Goal: Task Accomplishment & Management: Complete application form

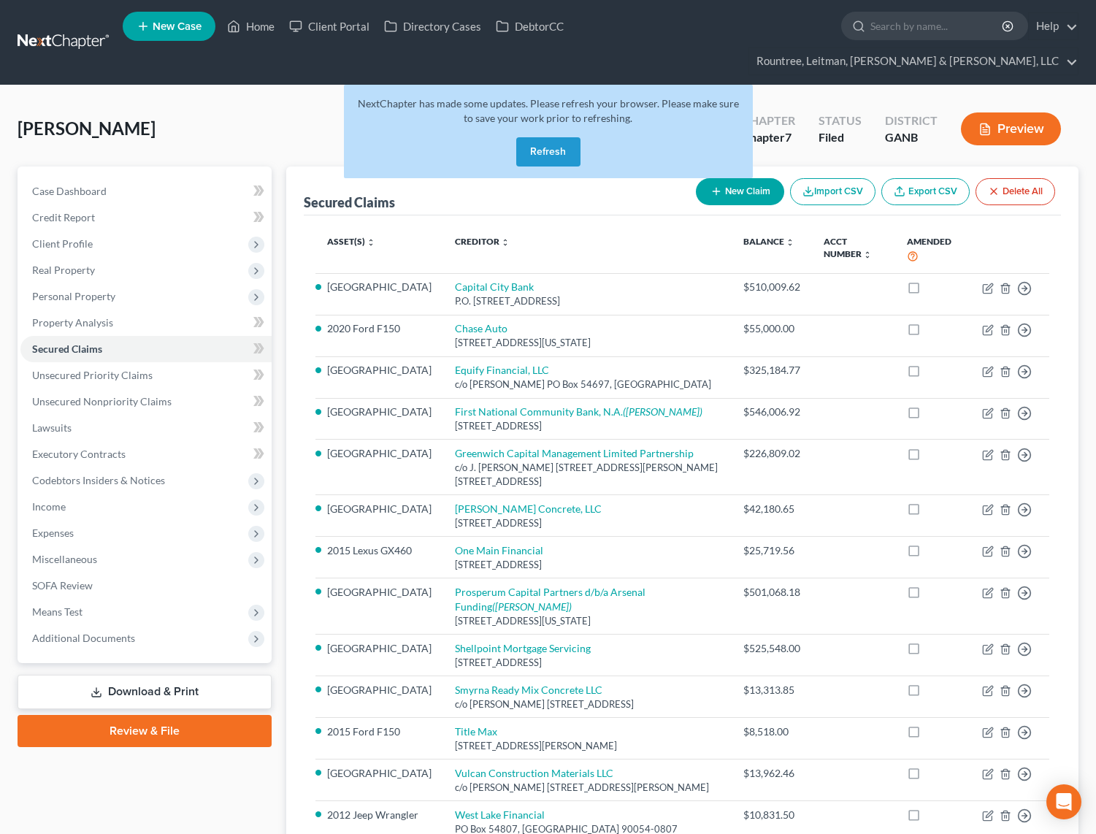
click at [88, 29] on link at bounding box center [64, 42] width 93 height 26
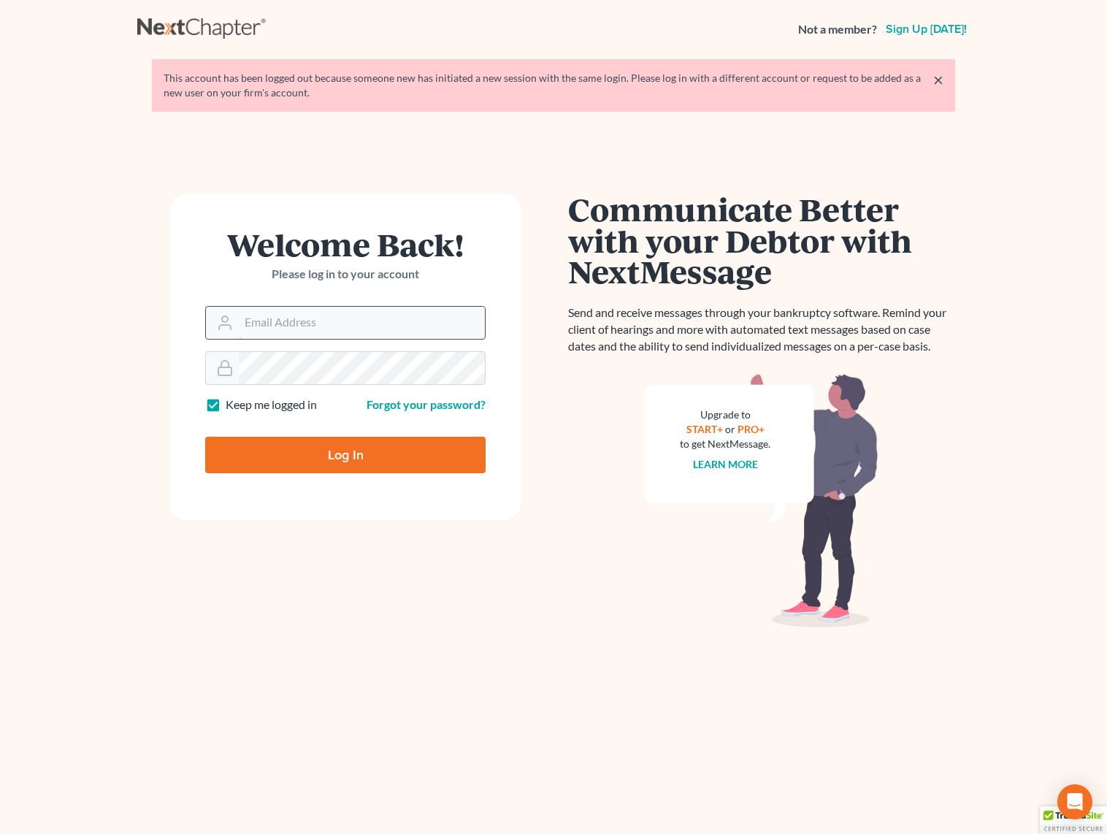
click at [256, 318] on input "Email Address" at bounding box center [362, 323] width 246 height 32
type input "wgeer@rlkglaw.com"
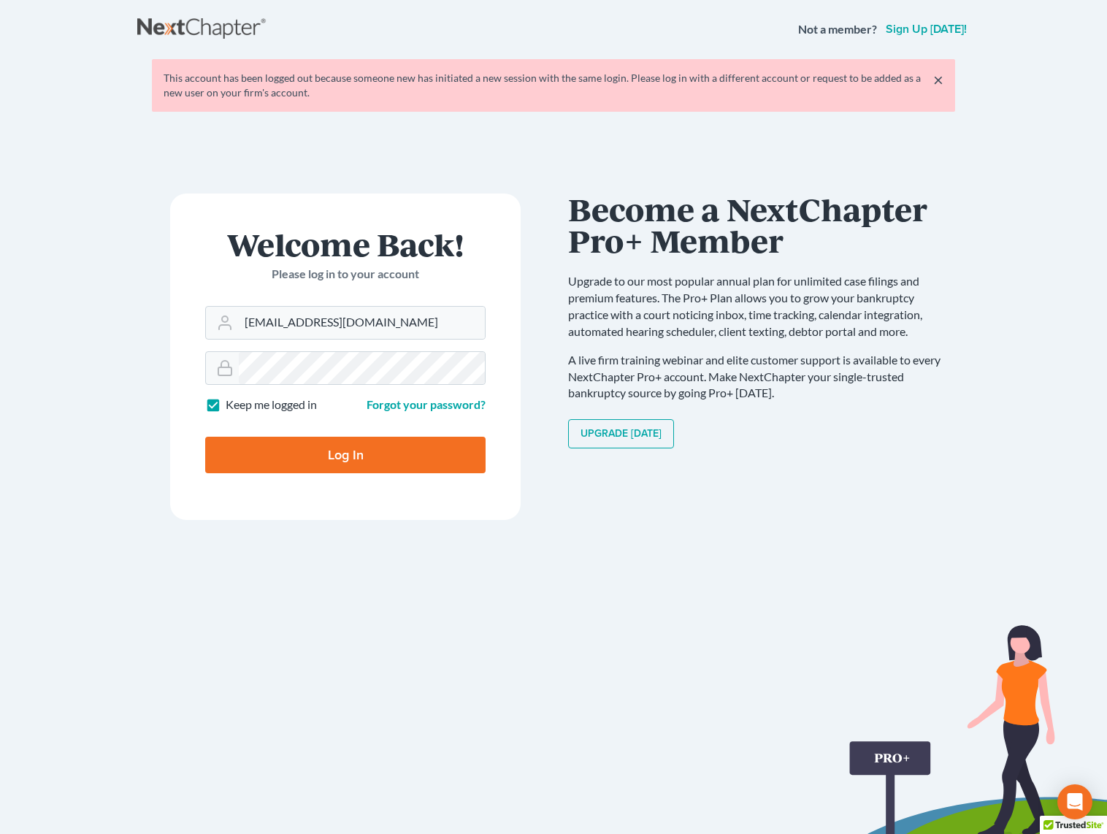
type input "Thinking..."
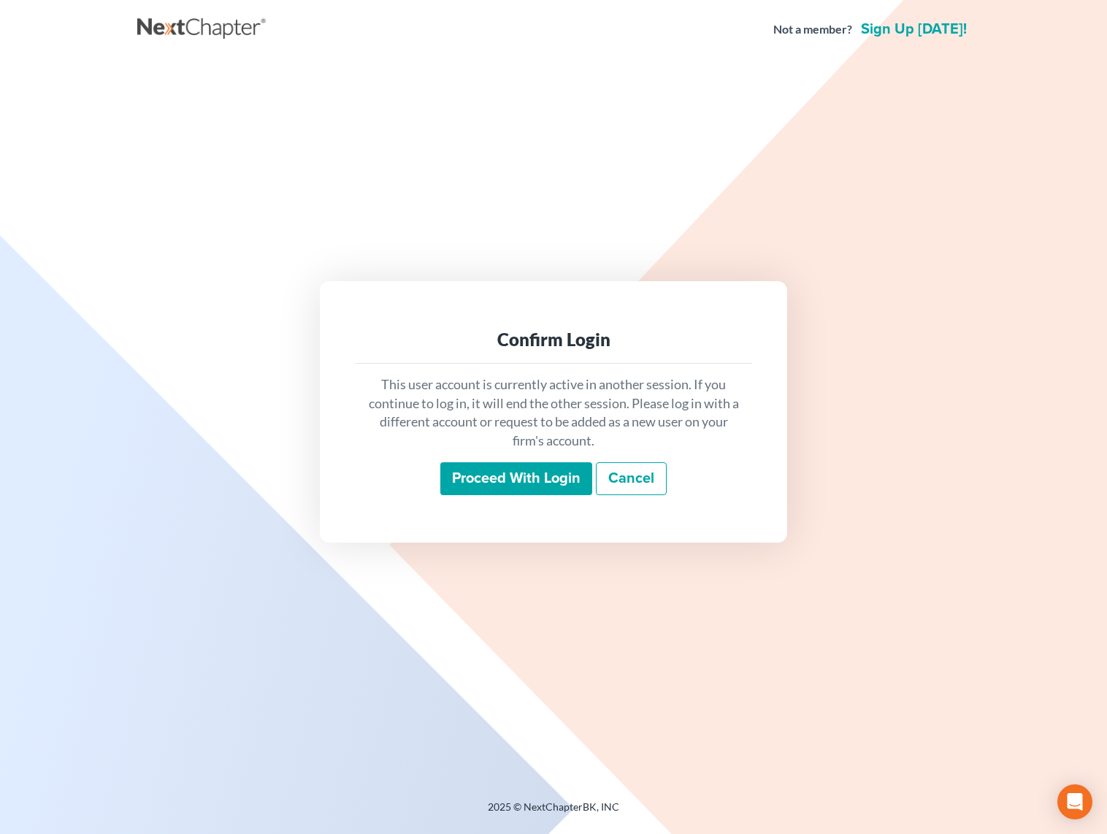
click at [513, 487] on input "Proceed with login" at bounding box center [516, 479] width 152 height 34
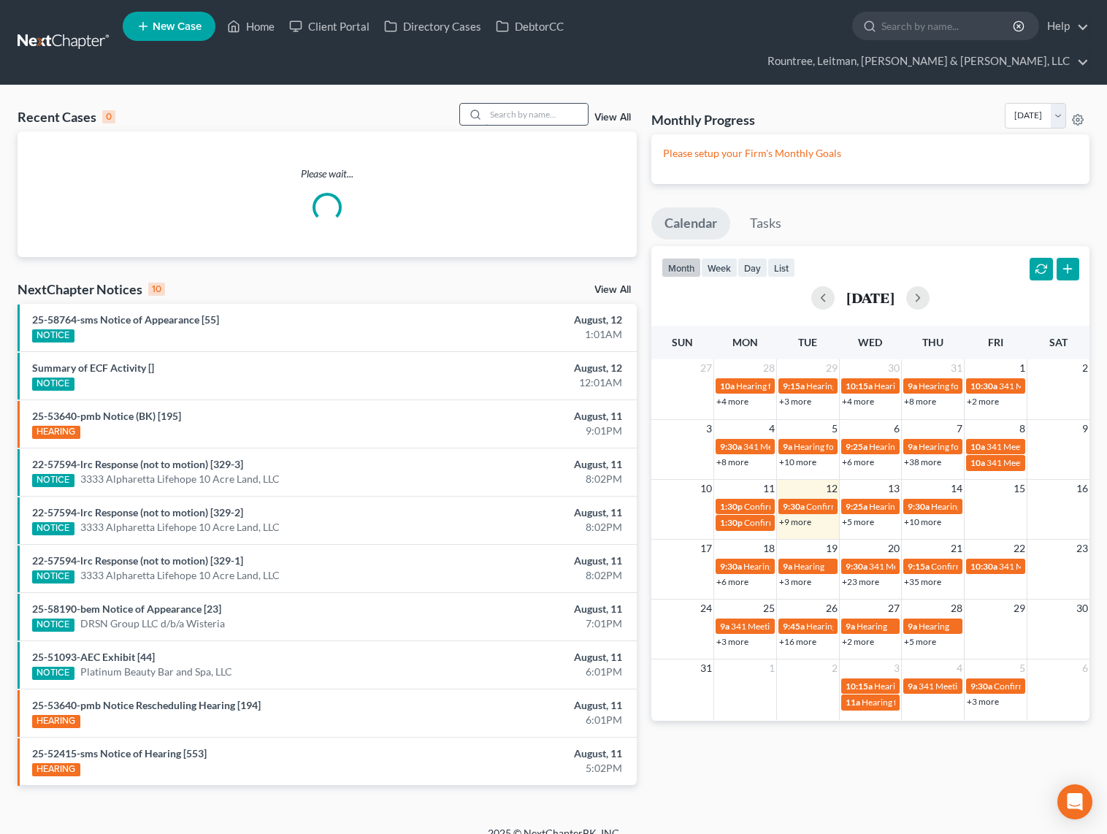
click at [518, 104] on input "search" at bounding box center [537, 114] width 102 height 21
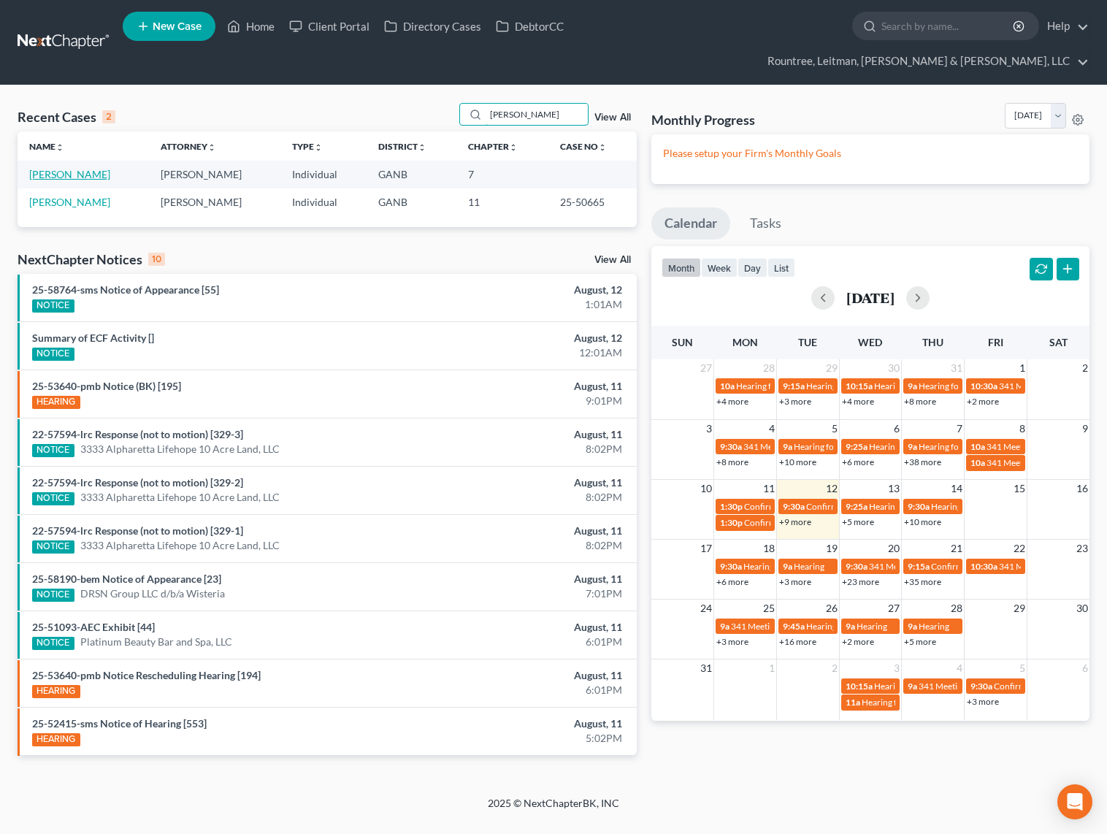
type input "todd"
click at [61, 168] on link "Hogan, Steven" at bounding box center [69, 174] width 81 height 12
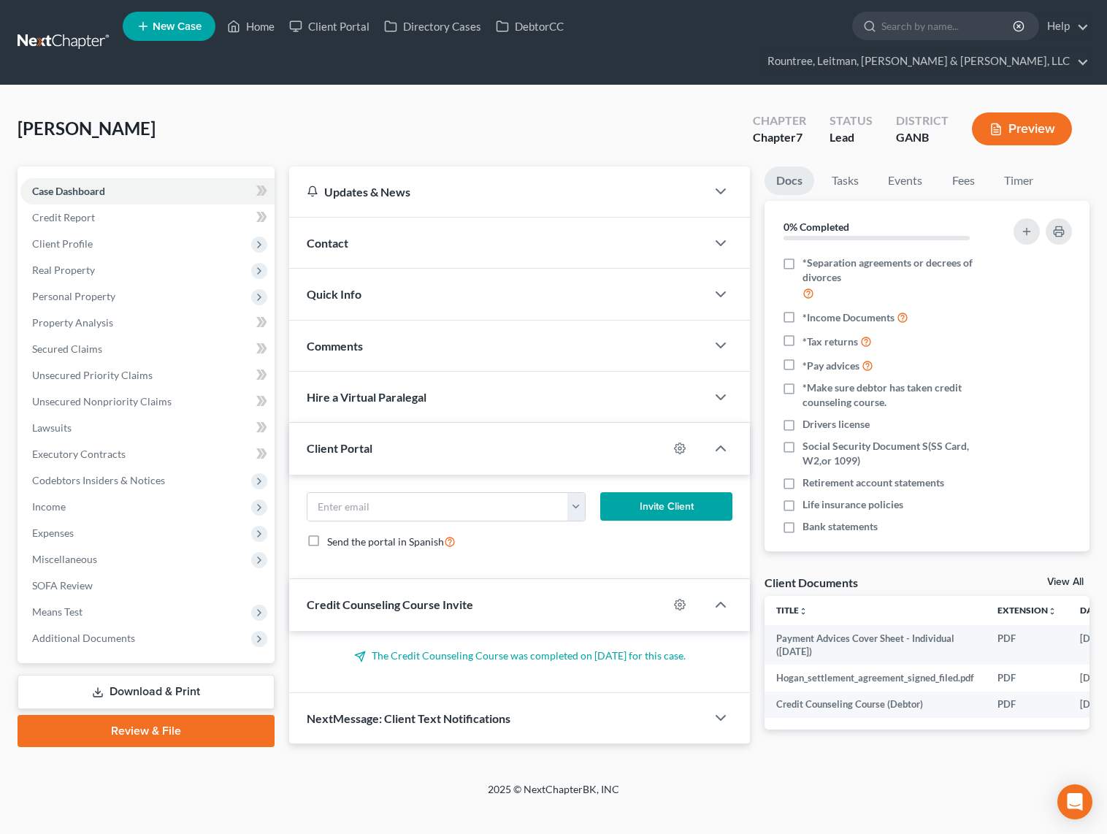
click at [148, 715] on link "Review & File" at bounding box center [146, 731] width 257 height 32
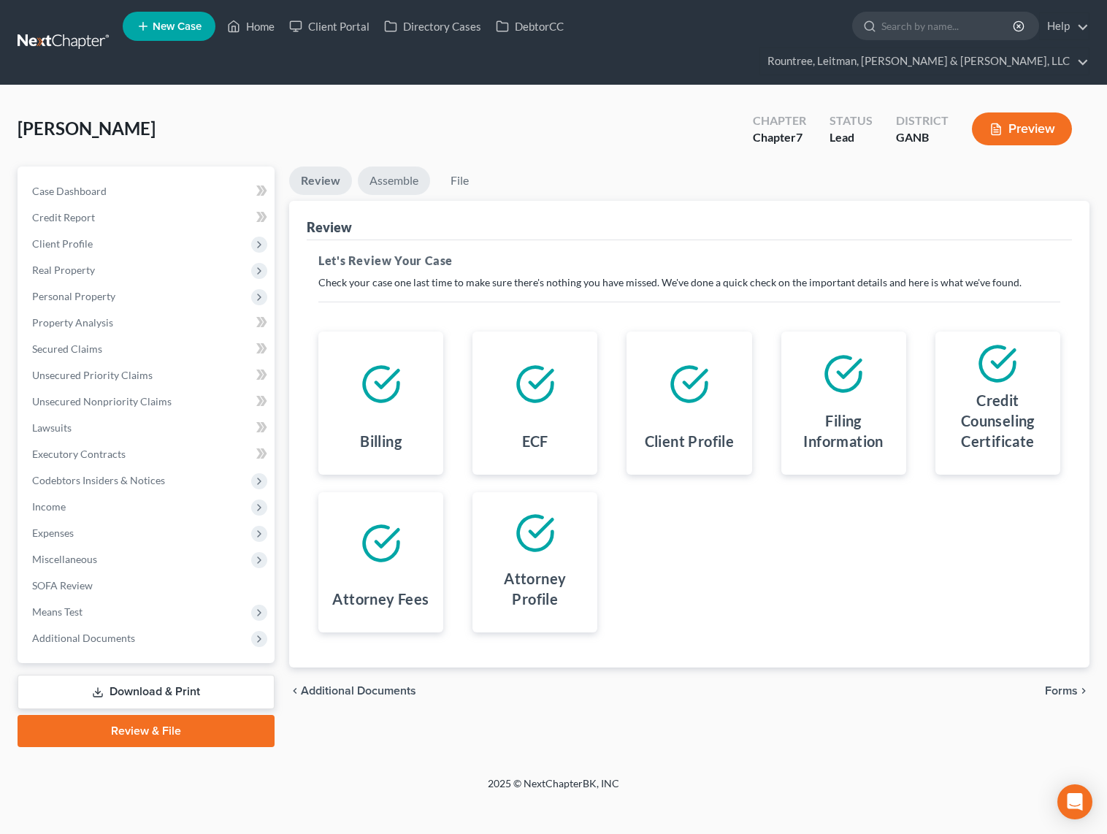
click at [399, 167] on link "Assemble" at bounding box center [394, 181] width 72 height 28
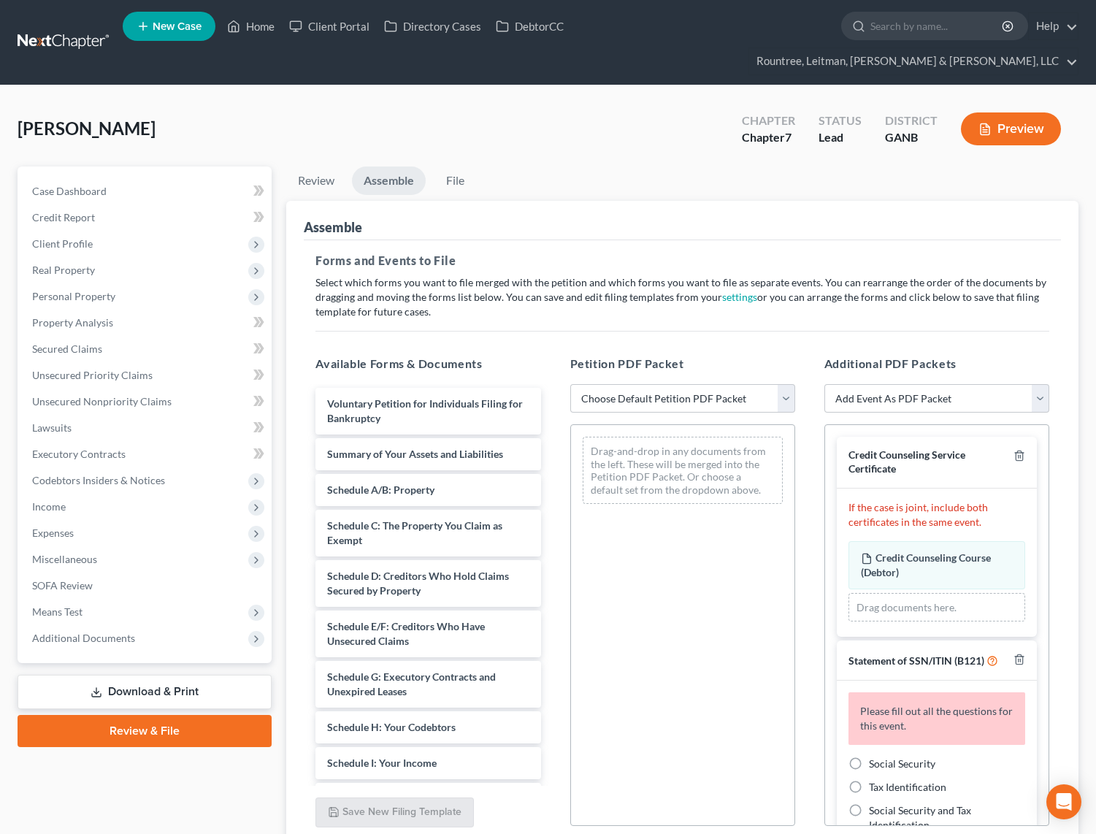
scroll to position [39, 0]
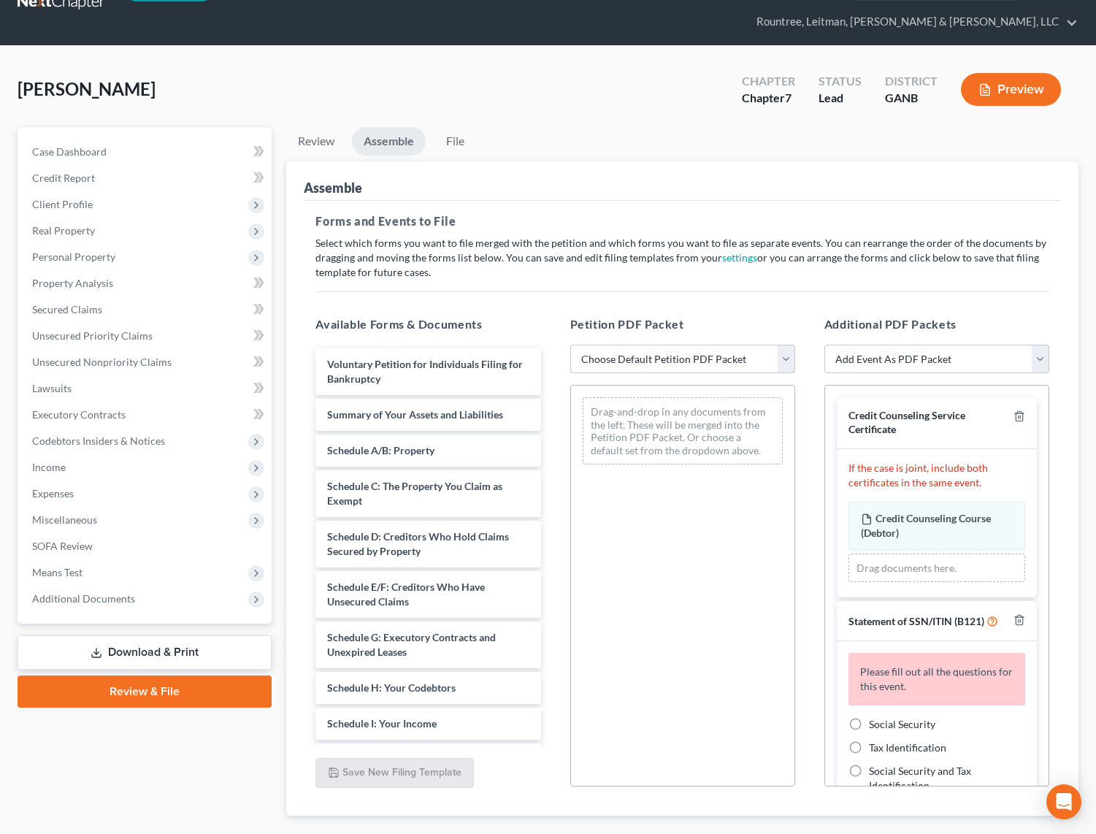
click at [612, 345] on select "Choose Default Petition PDF Packet Complete Bankruptcy Petition (all forms and …" at bounding box center [682, 359] width 225 height 29
select select "0"
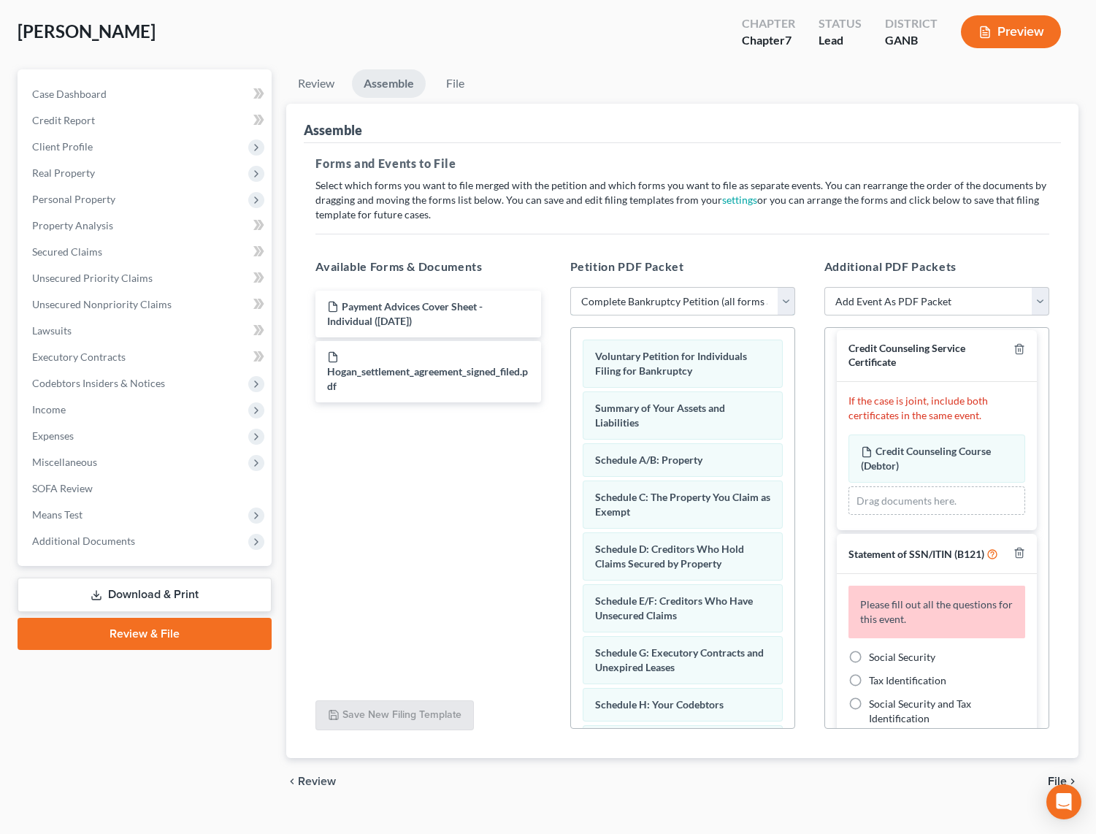
scroll to position [34, 0]
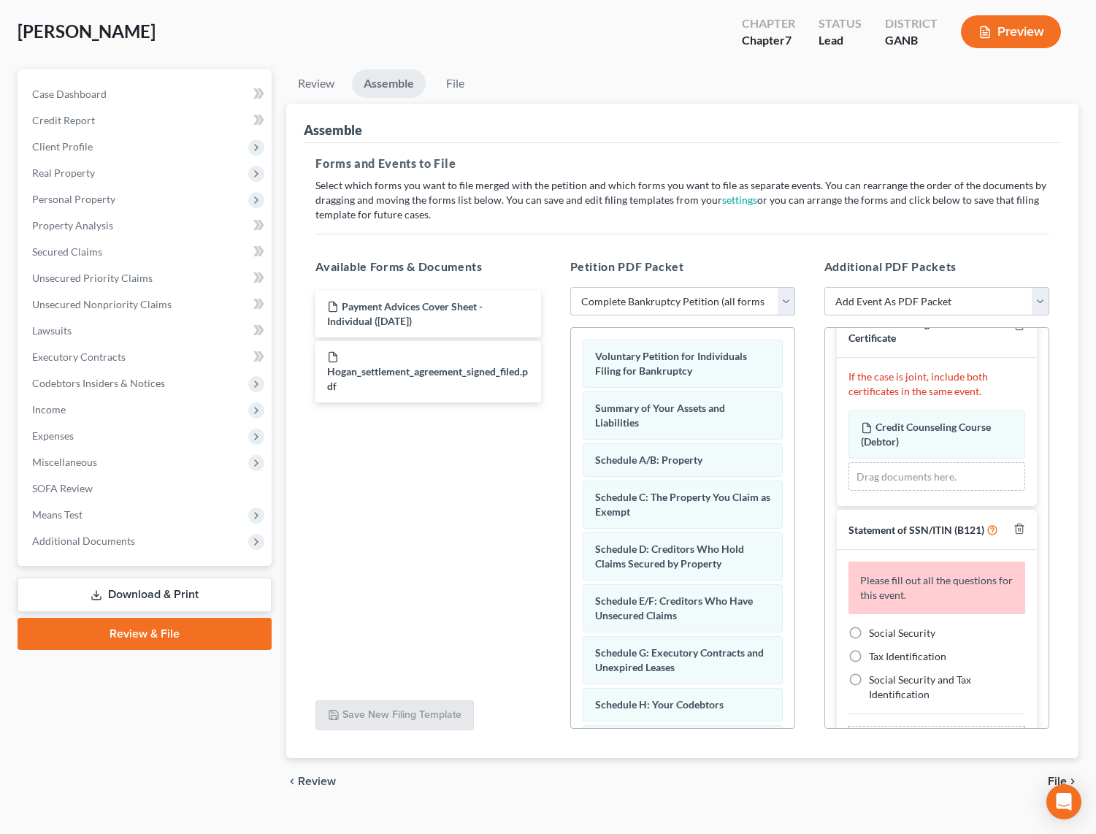
click at [869, 626] on label "Social Security" at bounding box center [902, 633] width 66 height 15
click at [875, 626] on input "Social Security" at bounding box center [879, 630] width 9 height 9
radio input "true"
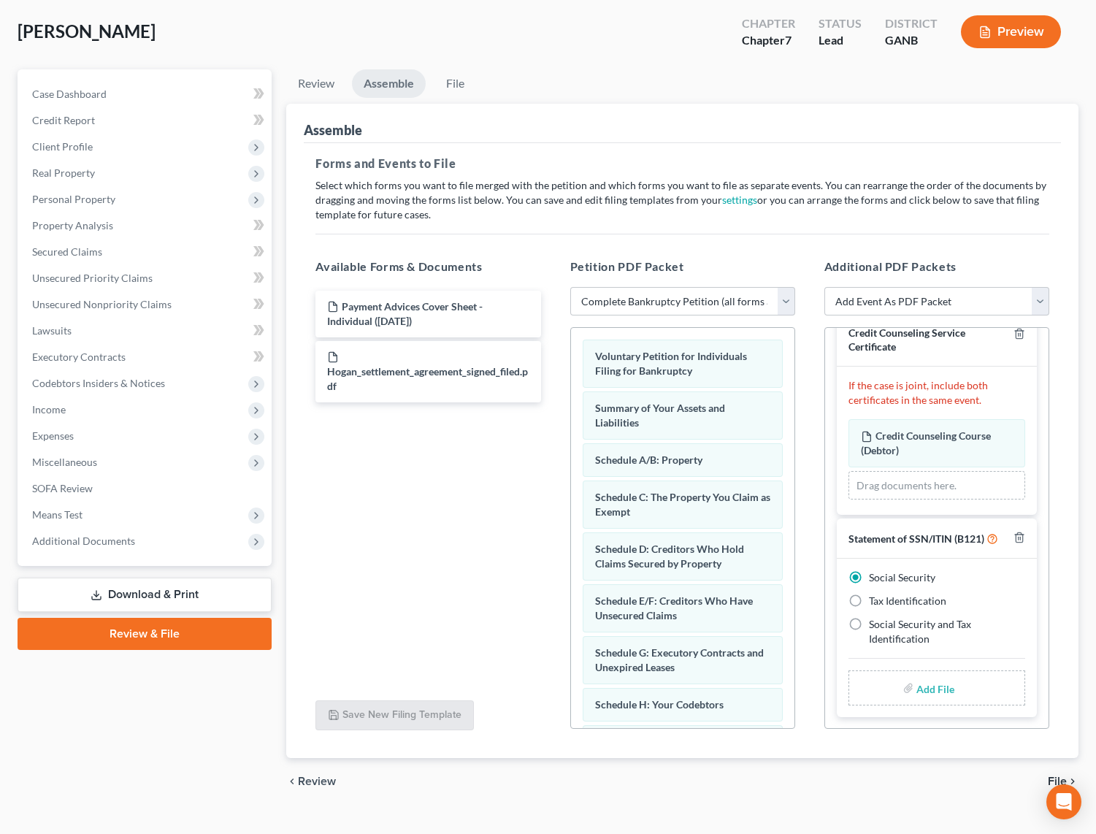
click at [925, 675] on input "file" at bounding box center [934, 688] width 35 height 26
type input "C:\fakepath\Form 121.pdf"
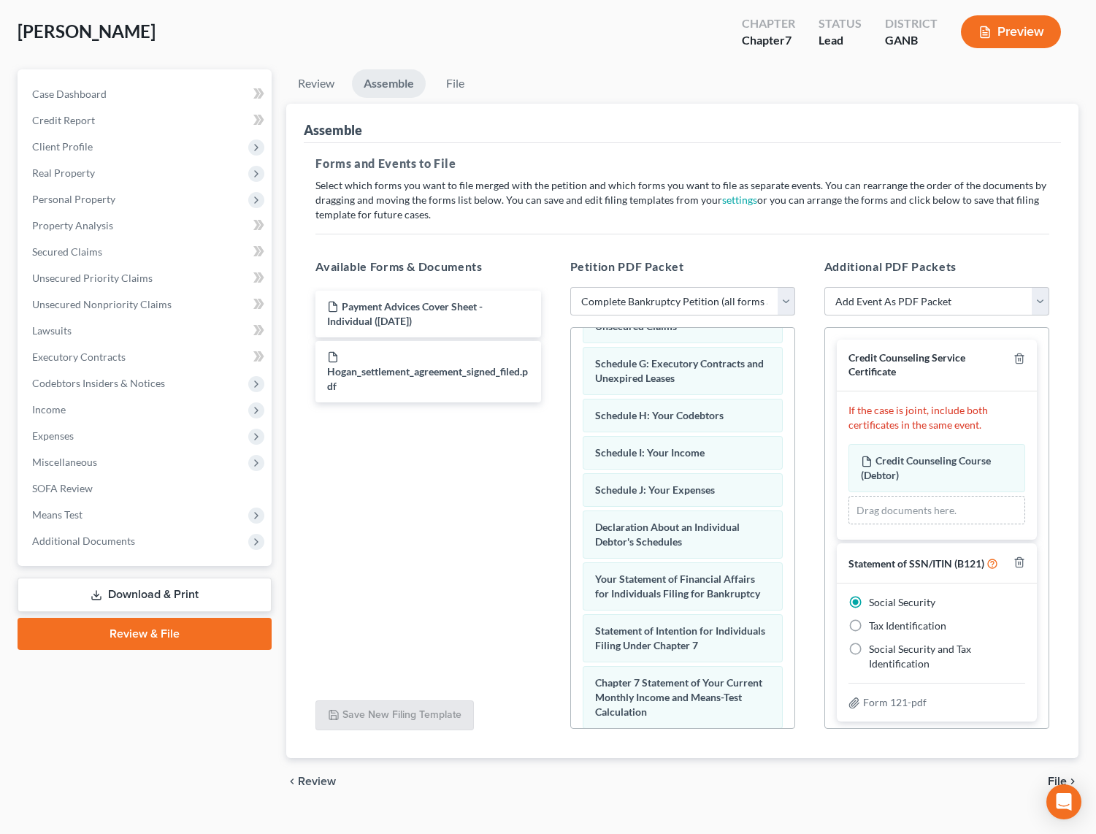
scroll to position [0, 0]
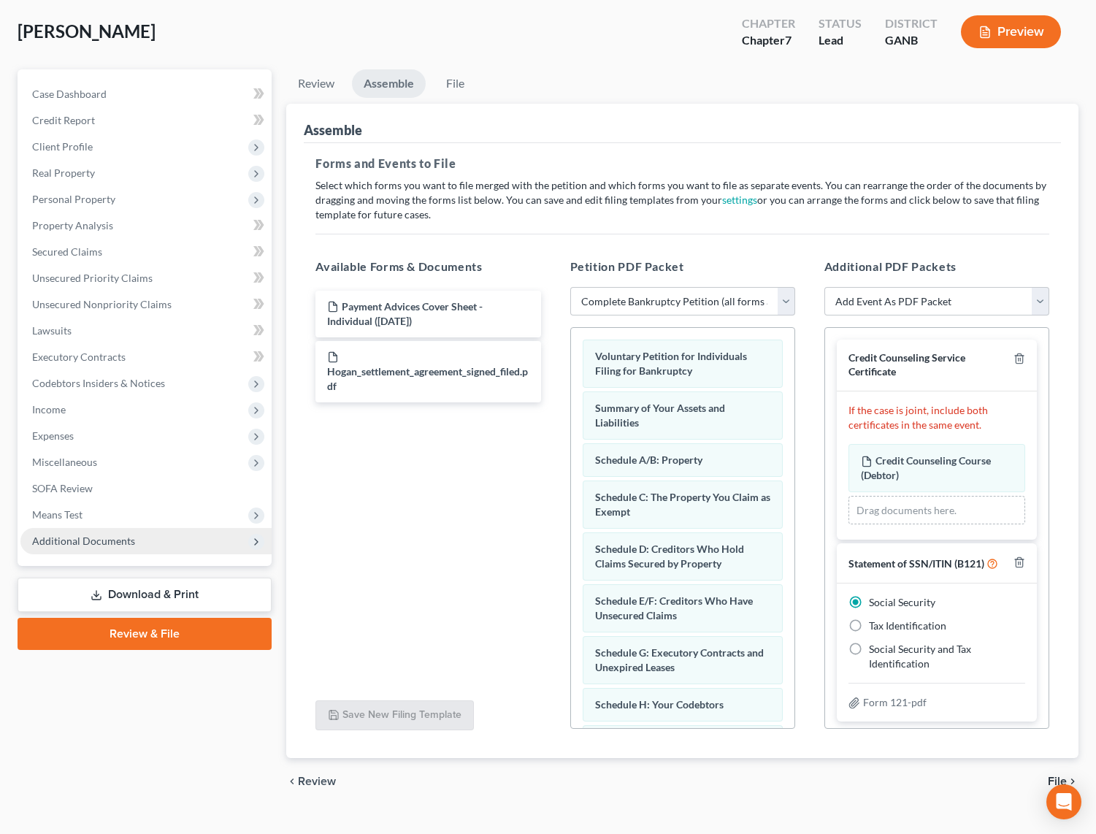
click at [77, 535] on span "Additional Documents" at bounding box center [83, 541] width 103 height 12
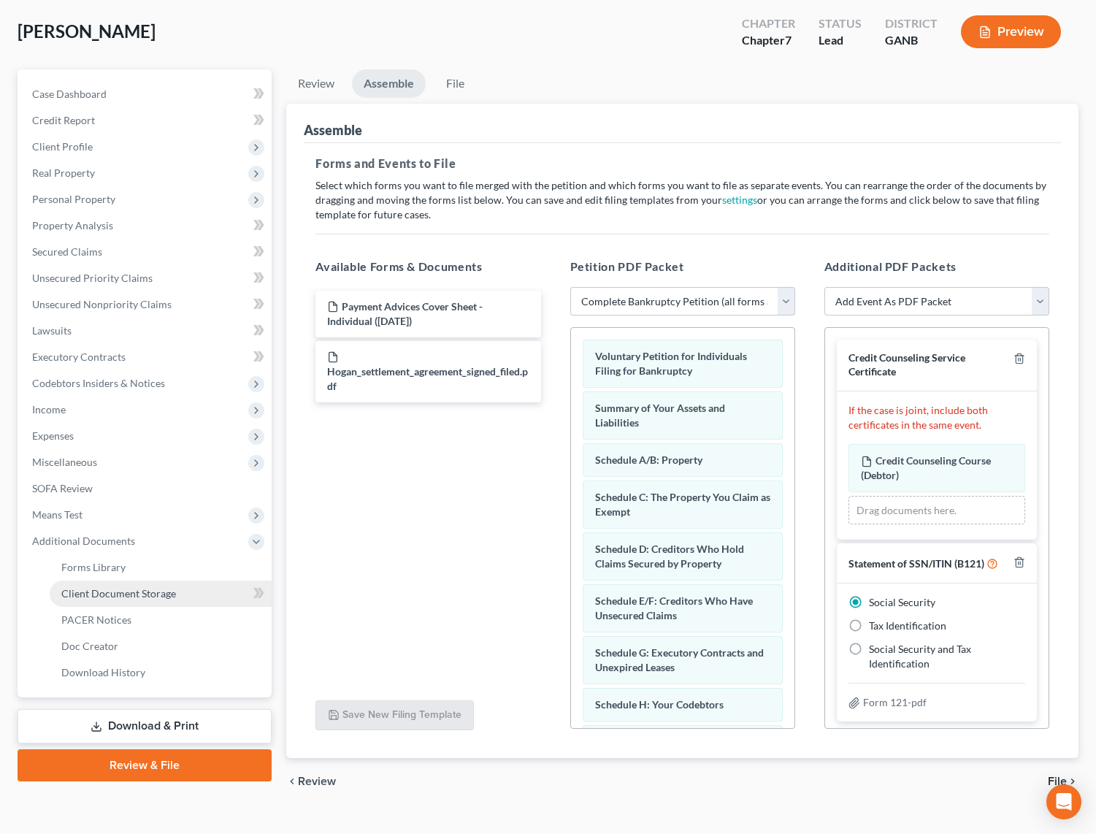
click at [87, 587] on span "Client Document Storage" at bounding box center [118, 593] width 115 height 12
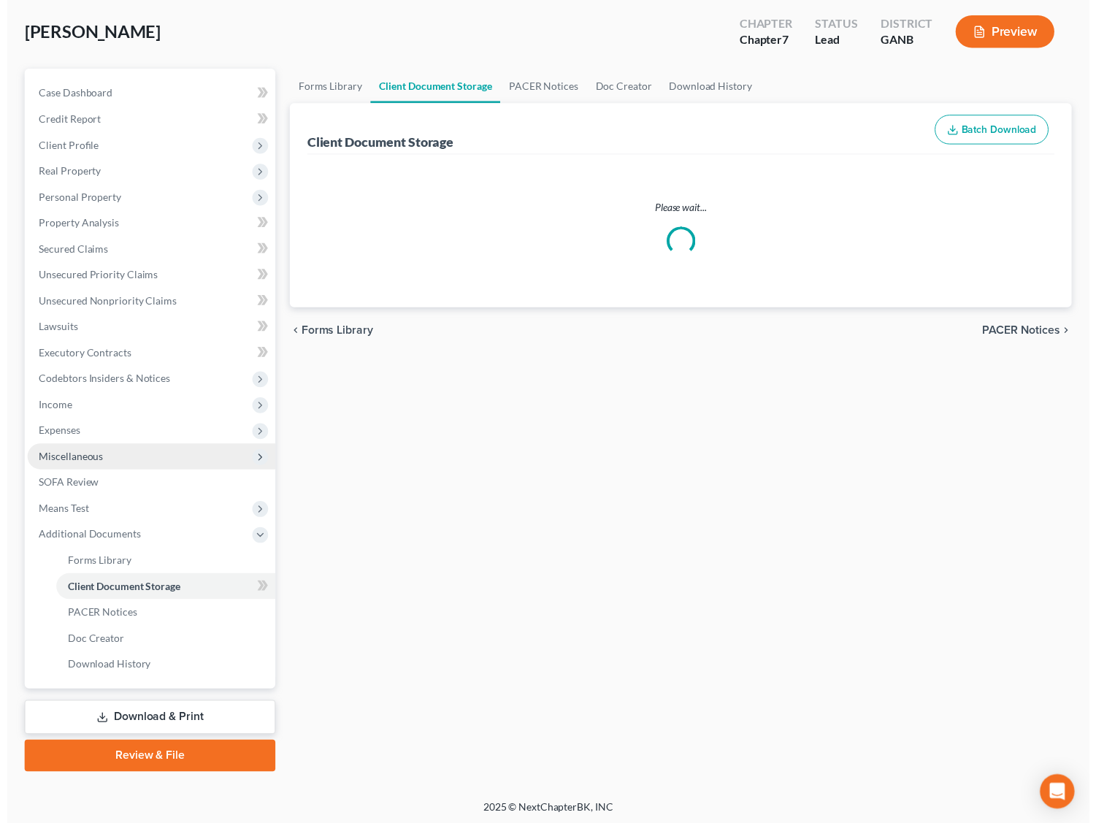
scroll to position [14, 0]
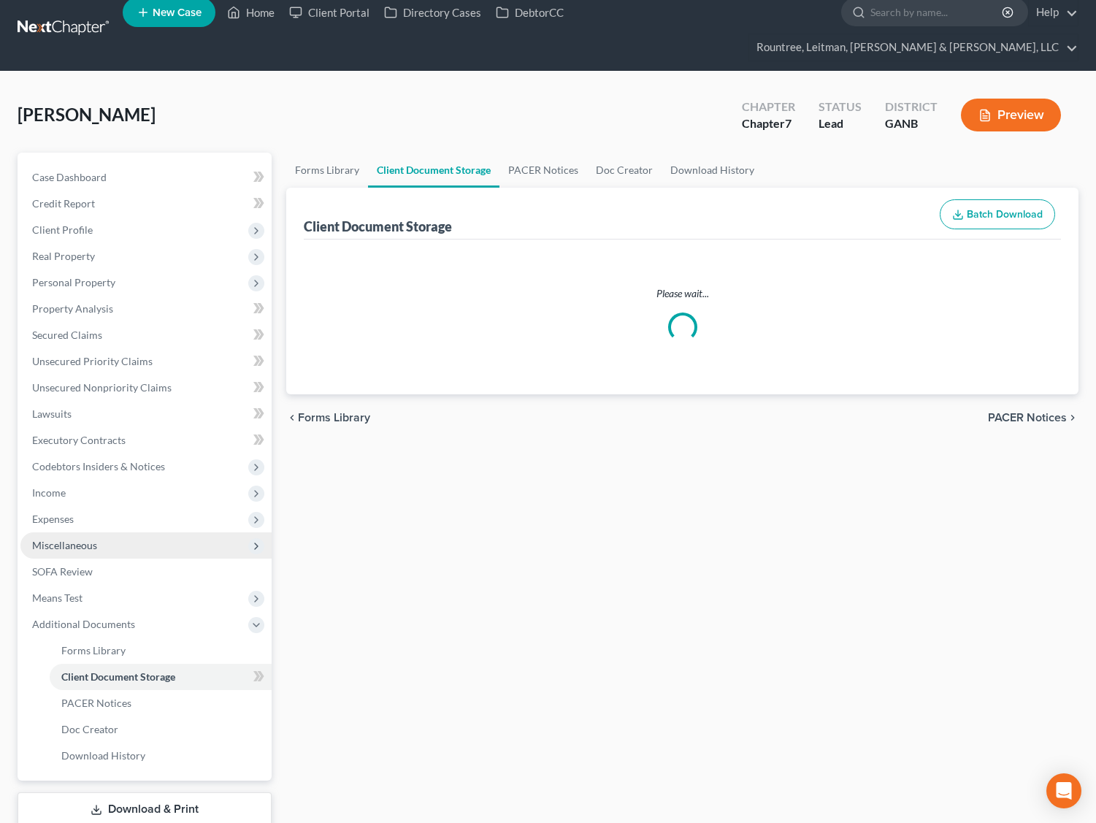
select select "5"
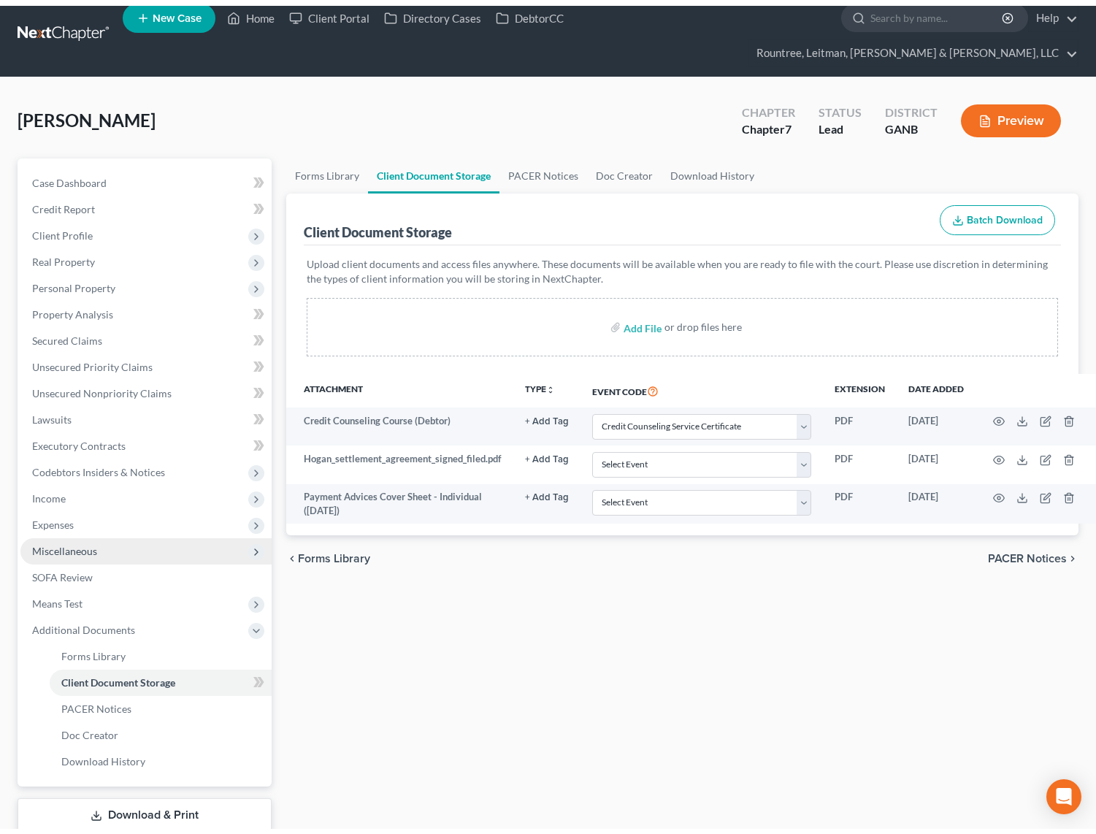
scroll to position [0, 0]
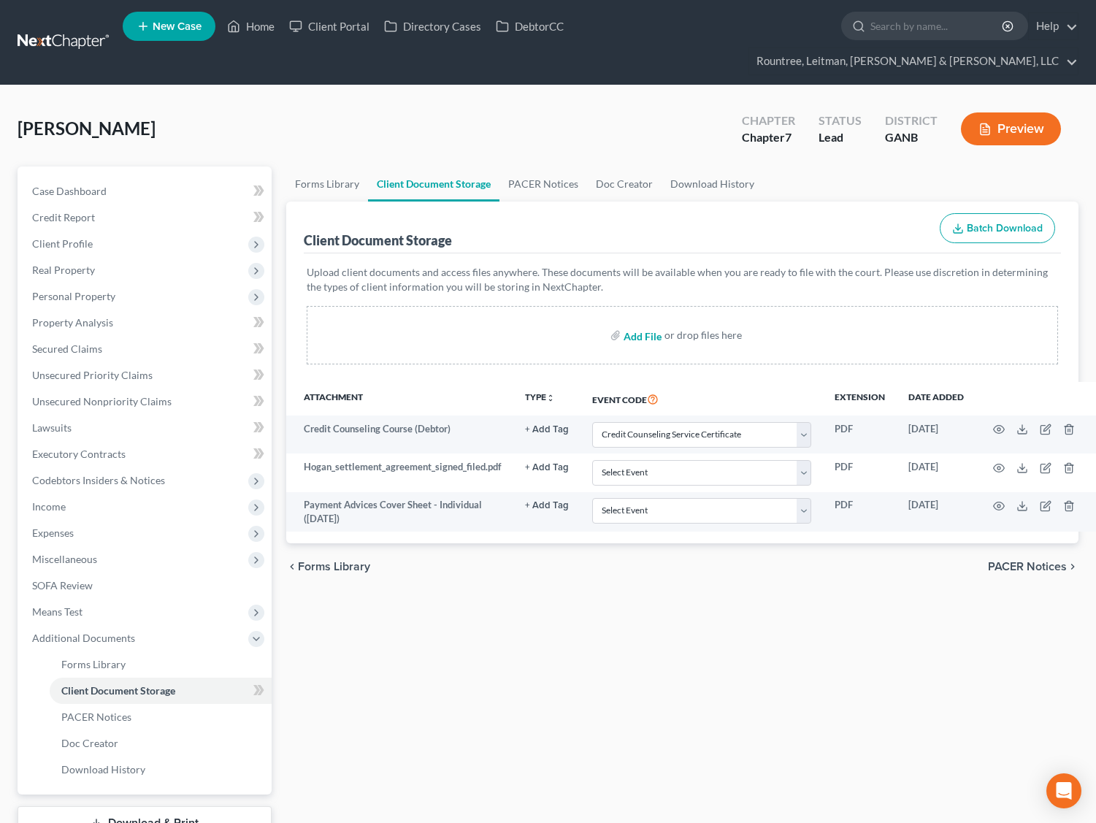
click at [633, 322] on input "file" at bounding box center [641, 335] width 35 height 26
type input "C:\fakepath\Paystub Sheet.pdf"
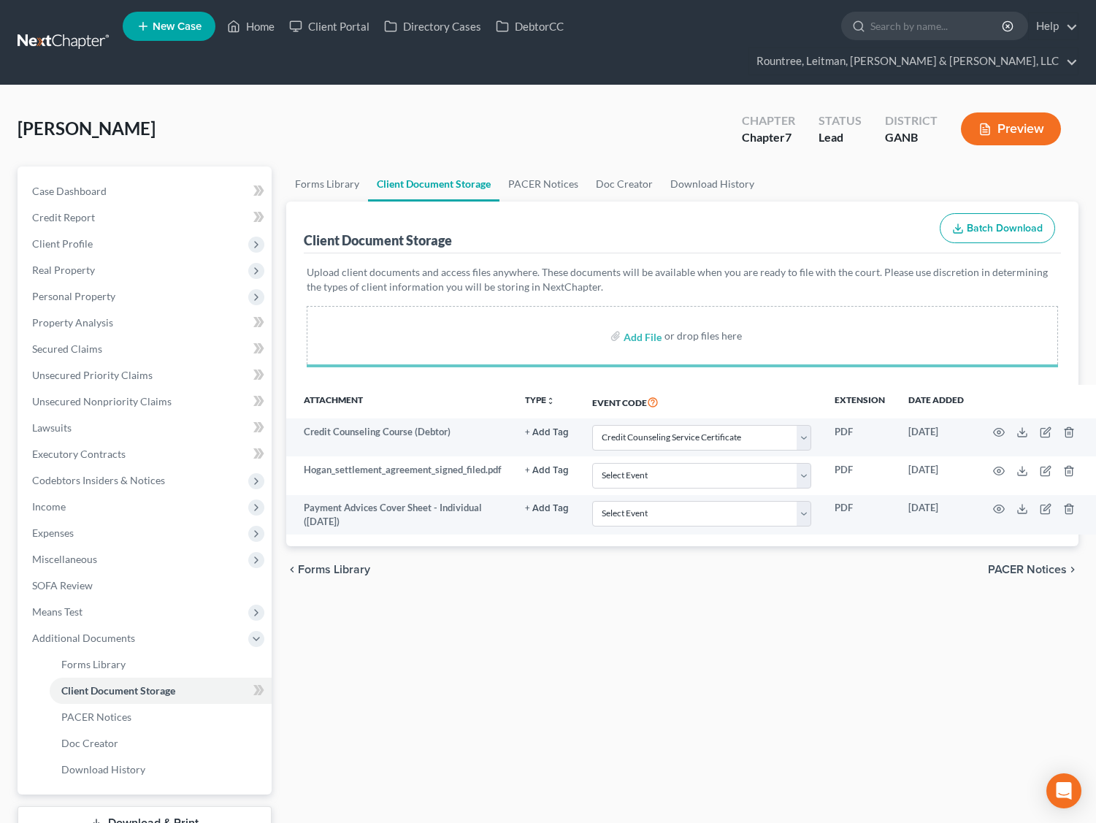
select select "5"
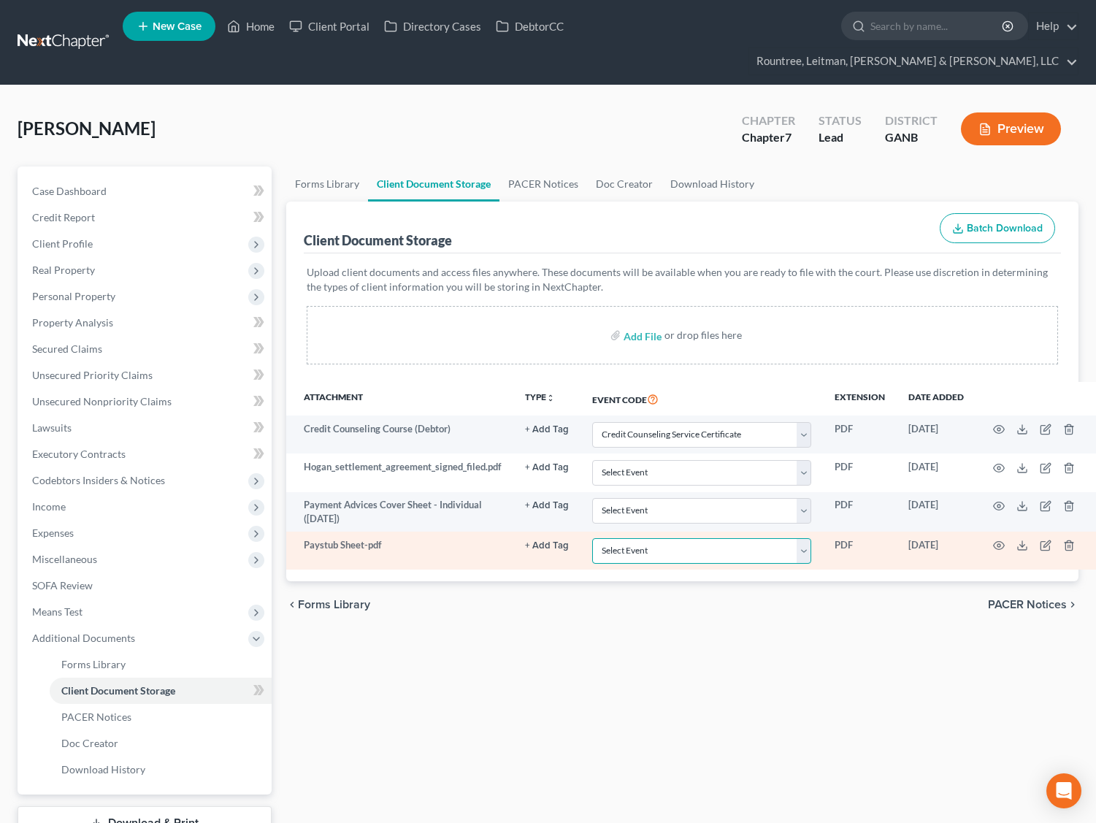
click at [637, 538] on select "Select Event 01 - Chapter 13 Plan - Initial Plan 02-Application to Pay Filing F…" at bounding box center [701, 551] width 219 height 26
select select "35"
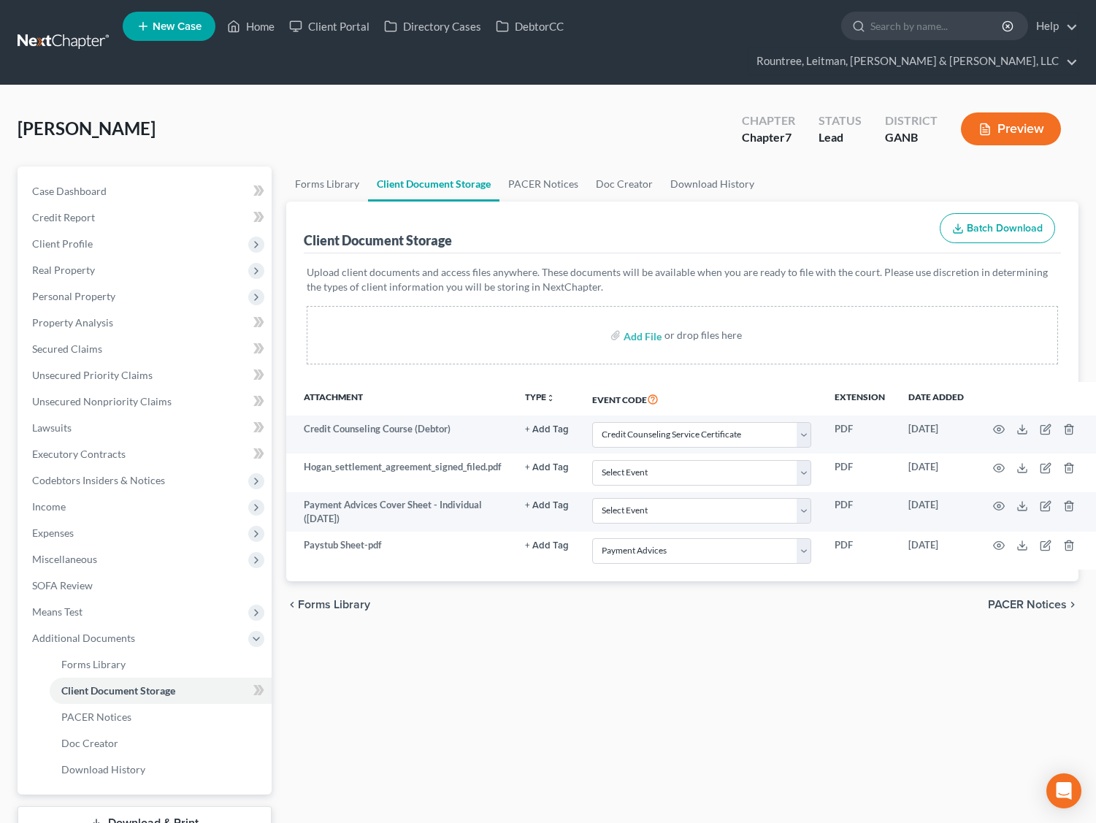
click at [534, 648] on div "Forms Library Client Document Storage PACER Notices Doc Creator Download Histor…" at bounding box center [682, 523] width 807 height 712
click at [86, 237] on span "Client Profile" at bounding box center [62, 243] width 61 height 12
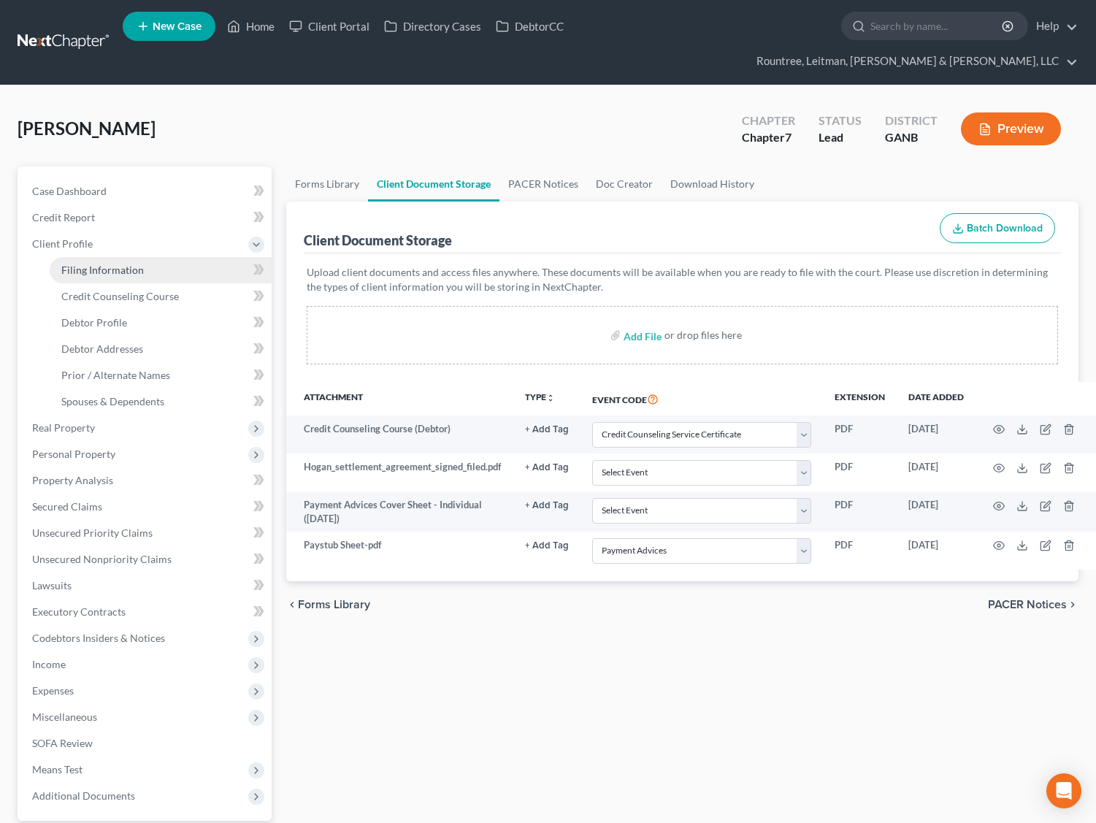
click at [110, 264] on span "Filing Information" at bounding box center [102, 270] width 83 height 12
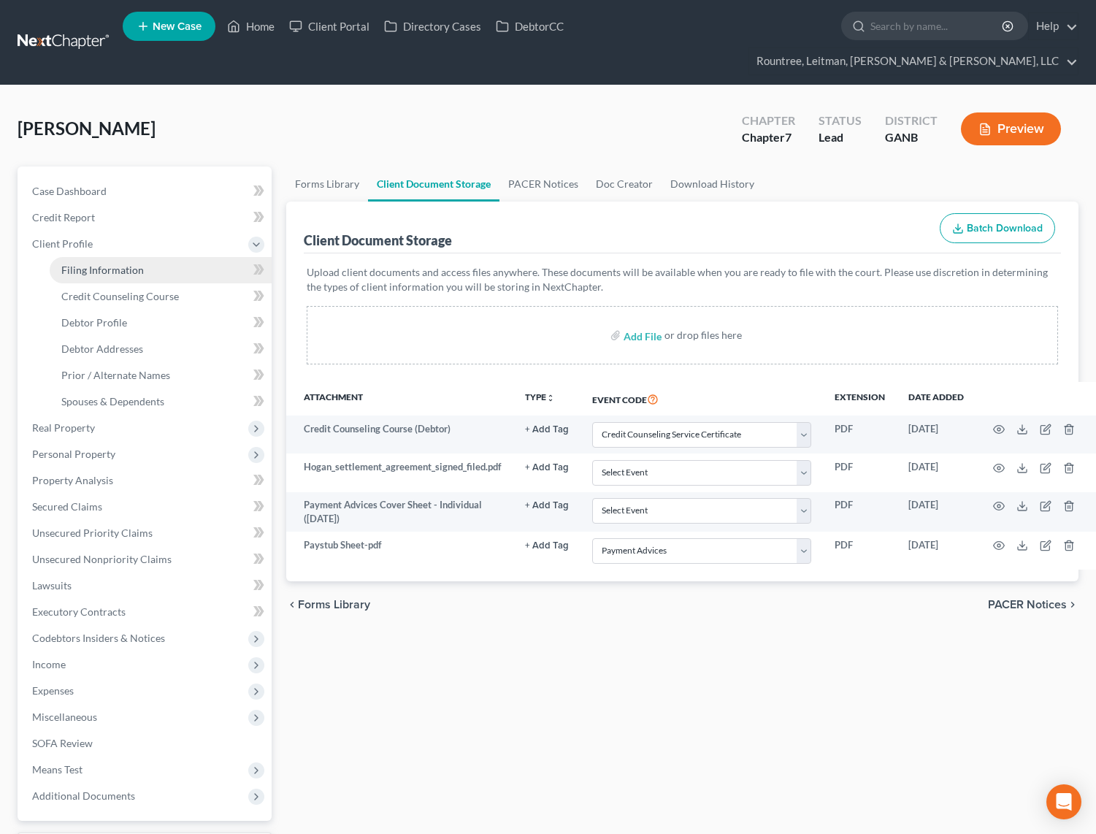
select select "0"
select select "3"
select select "0"
select select "19"
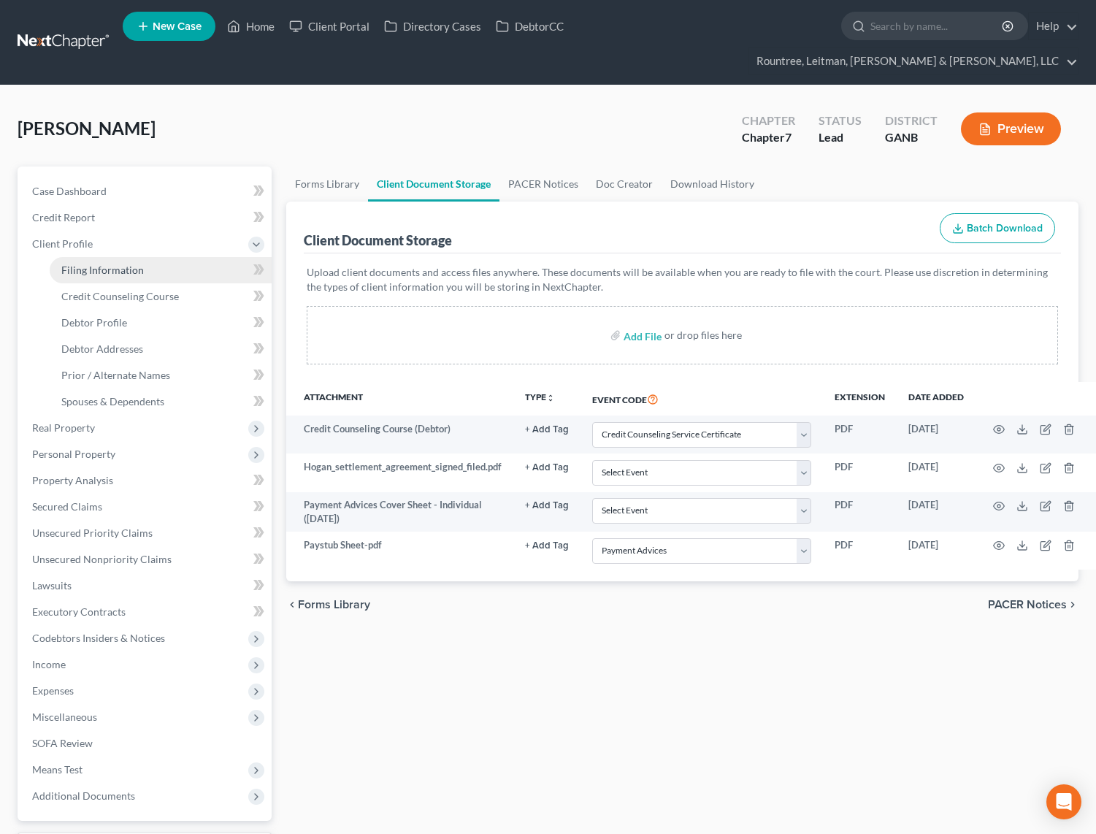
select select "0"
select select "10"
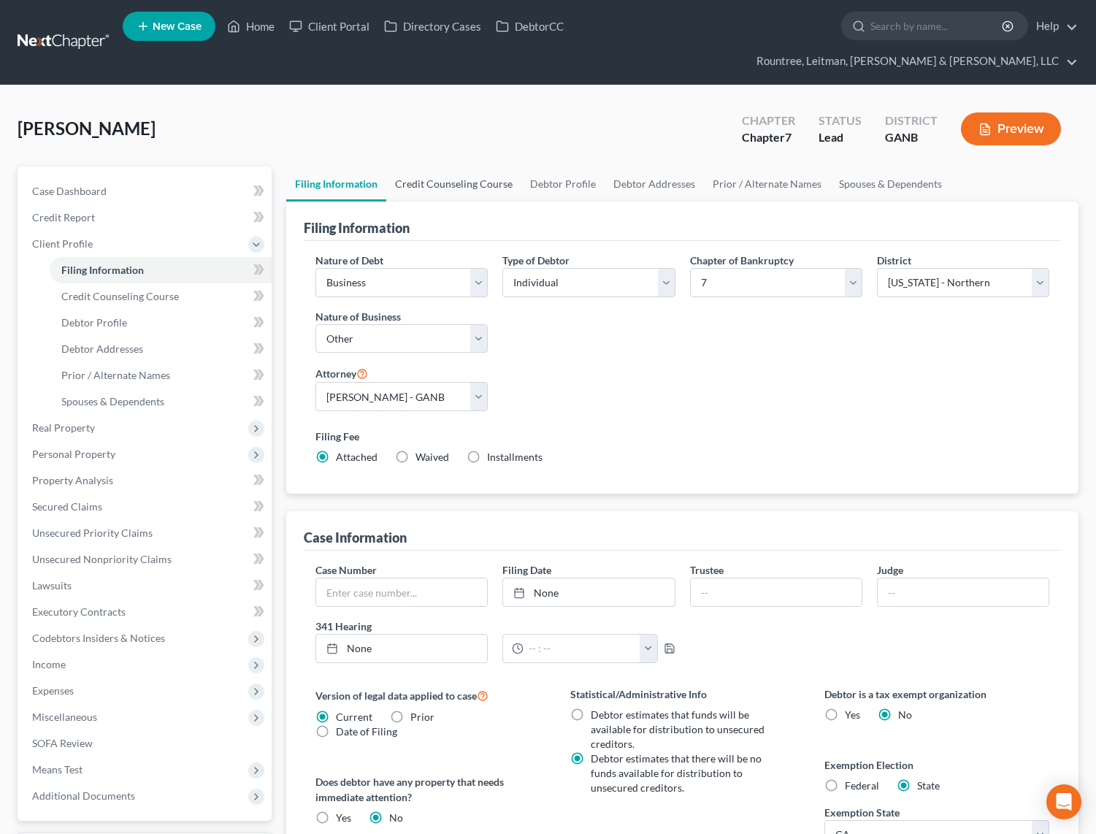
click at [440, 167] on link "Credit Counseling Course" at bounding box center [453, 184] width 135 height 35
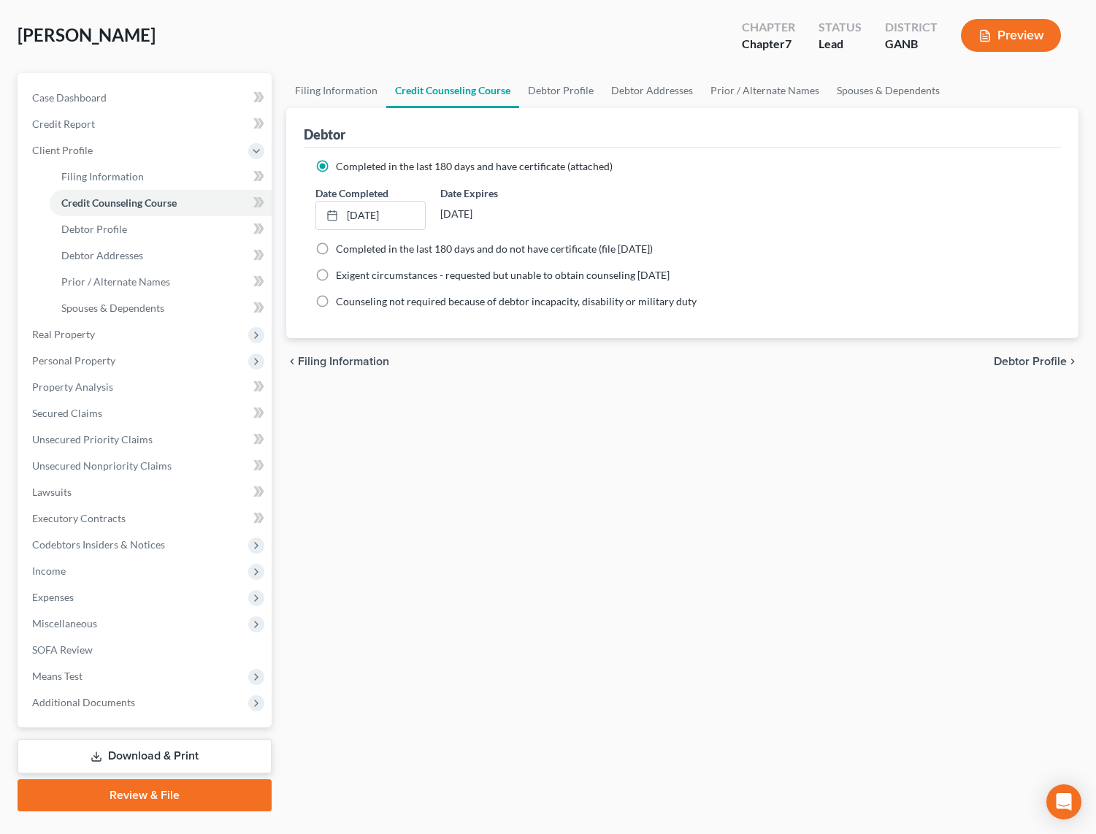
scroll to position [100, 0]
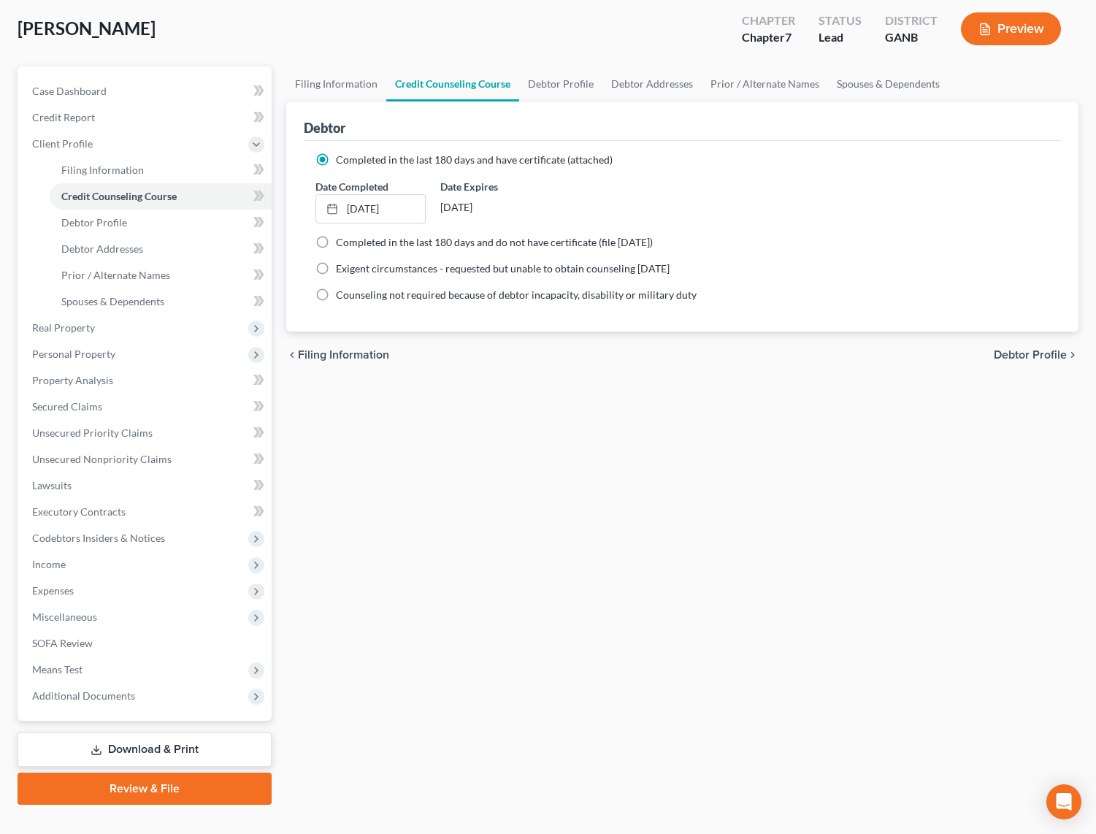
click at [162, 773] on link "Review & File" at bounding box center [145, 789] width 254 height 32
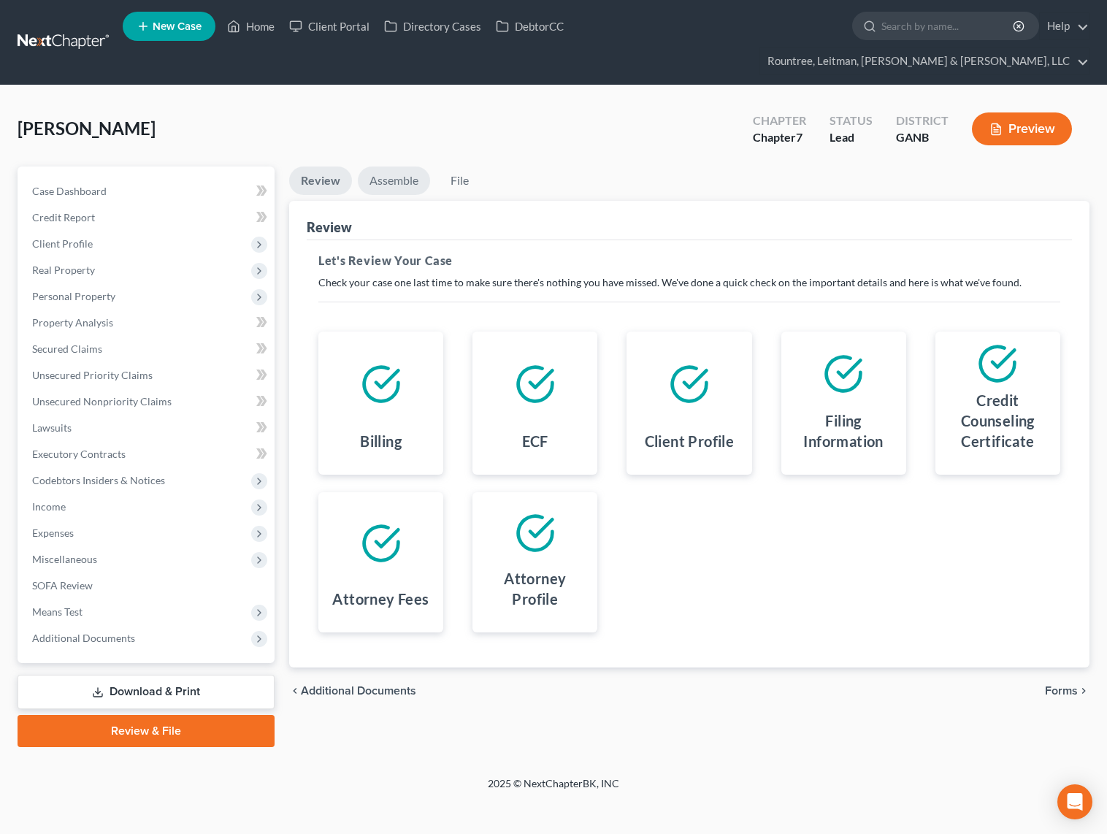
click at [402, 167] on link "Assemble" at bounding box center [394, 181] width 72 height 28
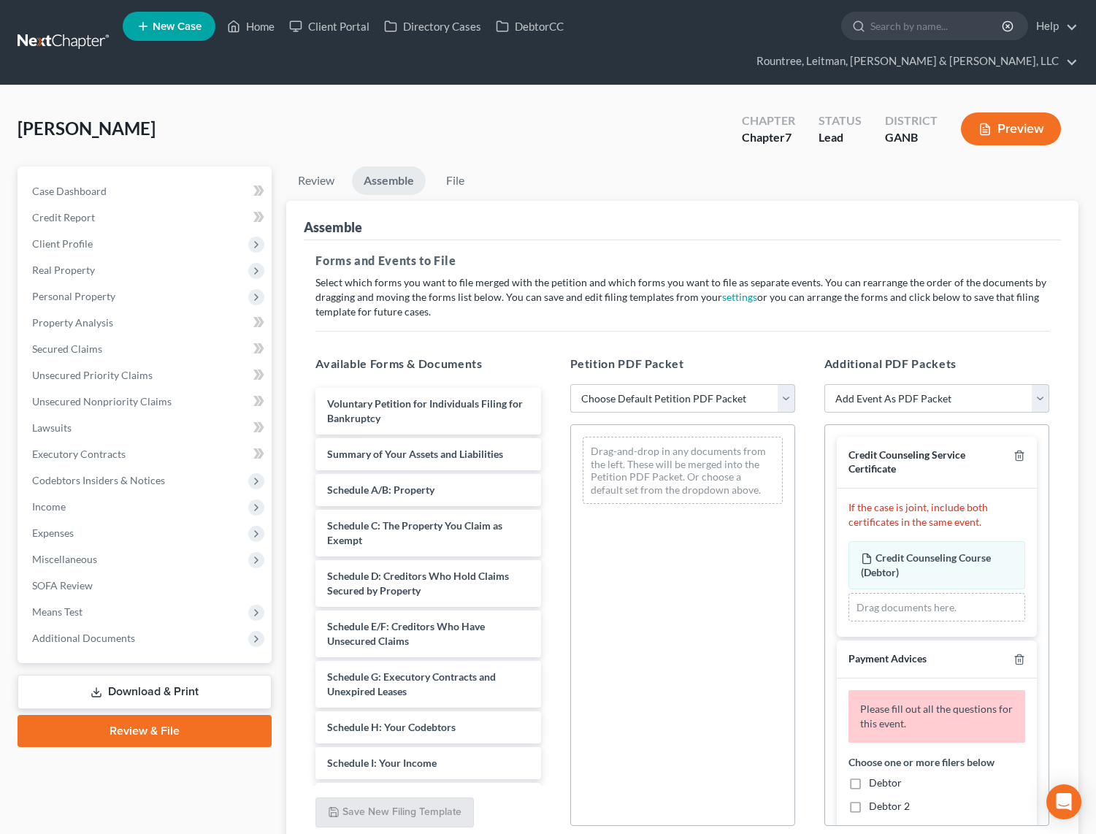
click at [611, 384] on select "Choose Default Petition PDF Packet Complete Bankruptcy Petition (all forms and …" at bounding box center [682, 398] width 225 height 29
select select "0"
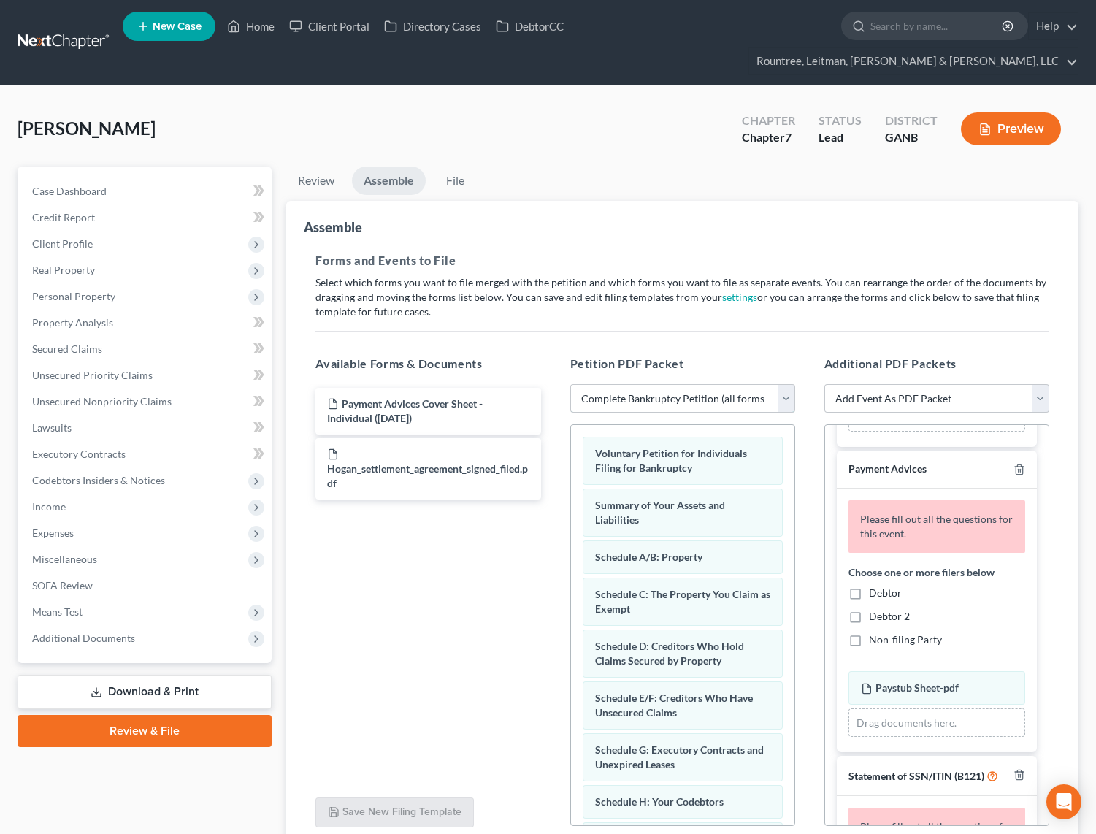
scroll to position [198, 0]
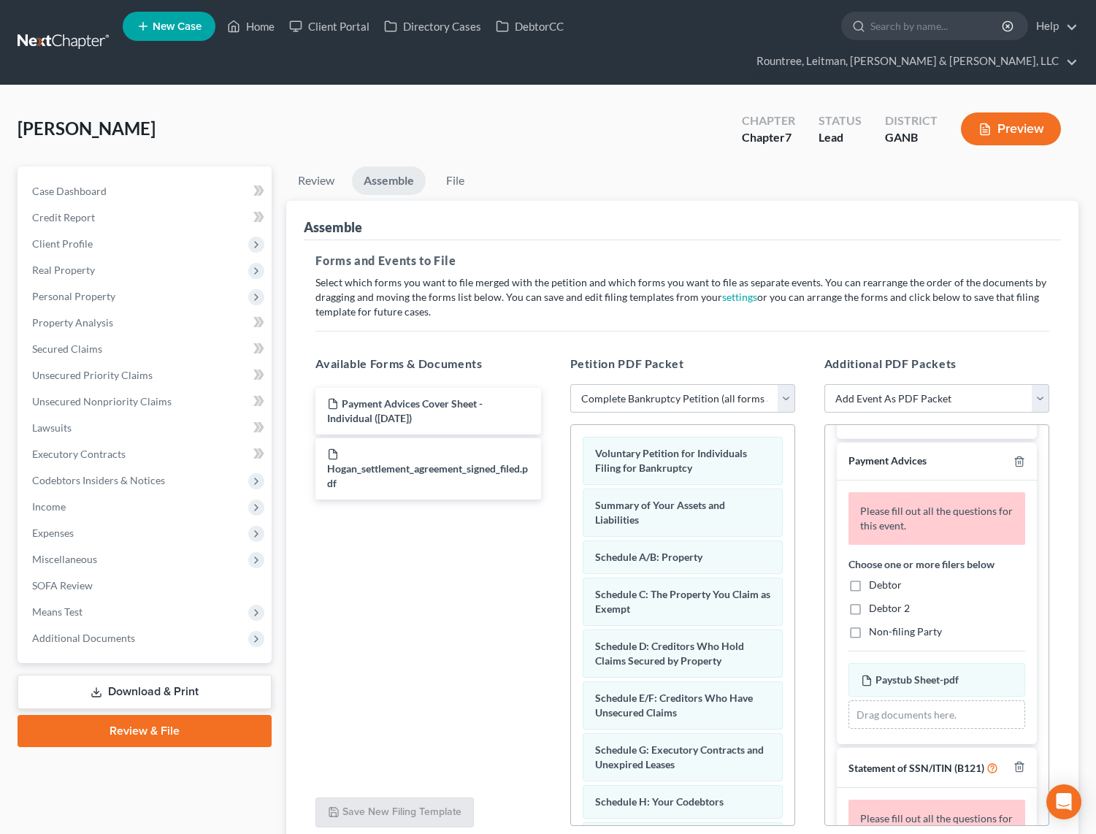
click at [869, 578] on label "Debtor" at bounding box center [885, 585] width 33 height 15
click at [875, 578] on input "Debtor" at bounding box center [879, 582] width 9 height 9
checkbox input "true"
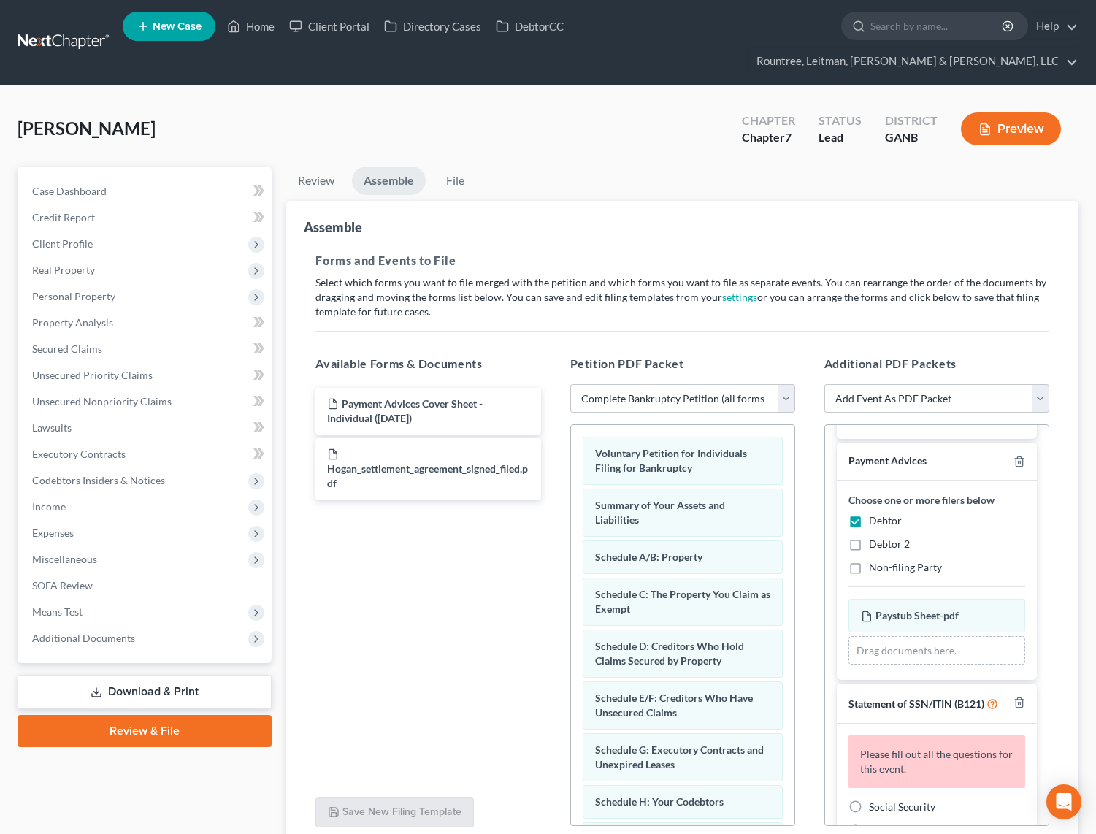
scroll to position [344, 0]
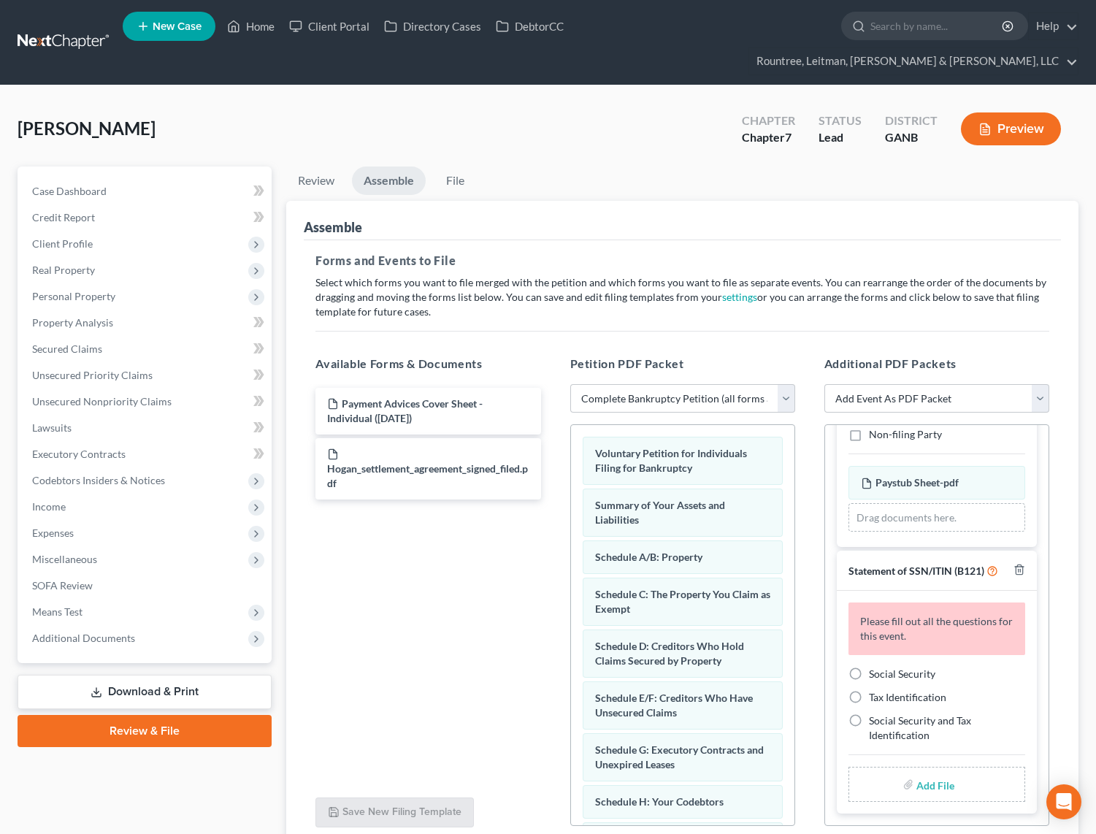
click at [869, 667] on label "Social Security" at bounding box center [902, 674] width 66 height 15
click at [875, 667] on input "Social Security" at bounding box center [879, 671] width 9 height 9
radio input "true"
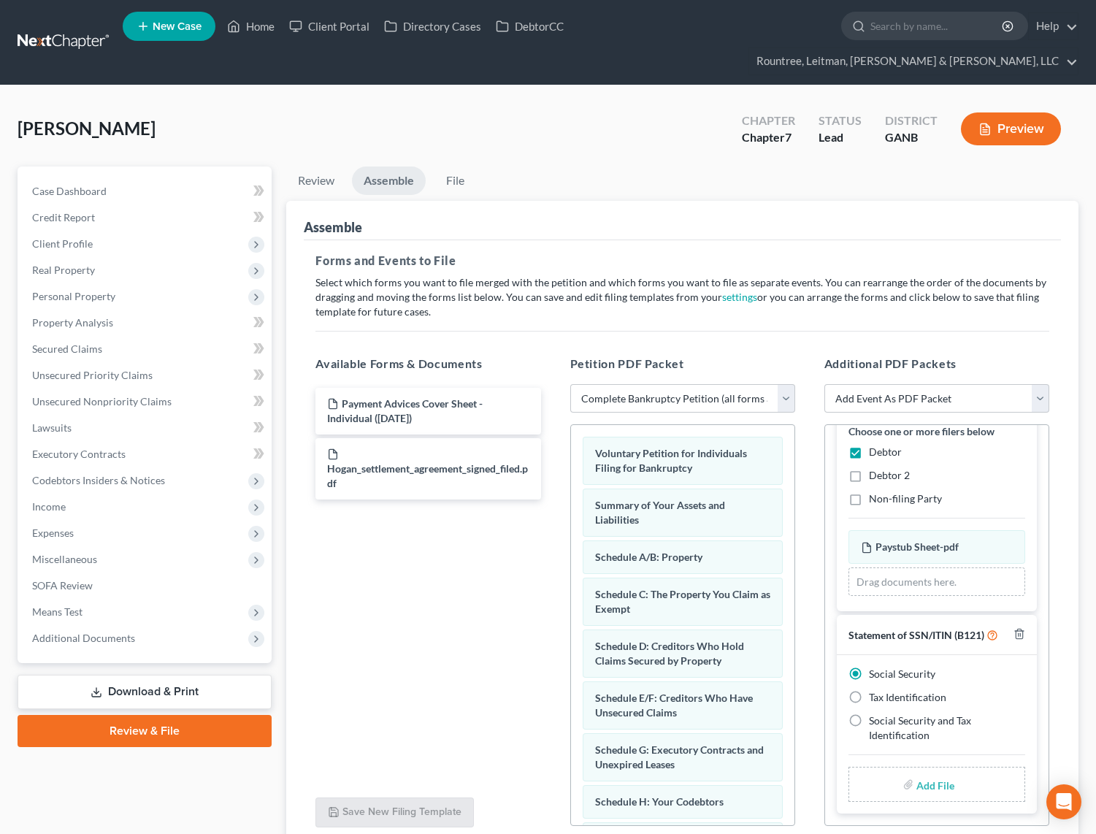
click at [929, 771] on input "file" at bounding box center [934, 784] width 35 height 26
type input "C:\fakepath\Form 121.pdf"
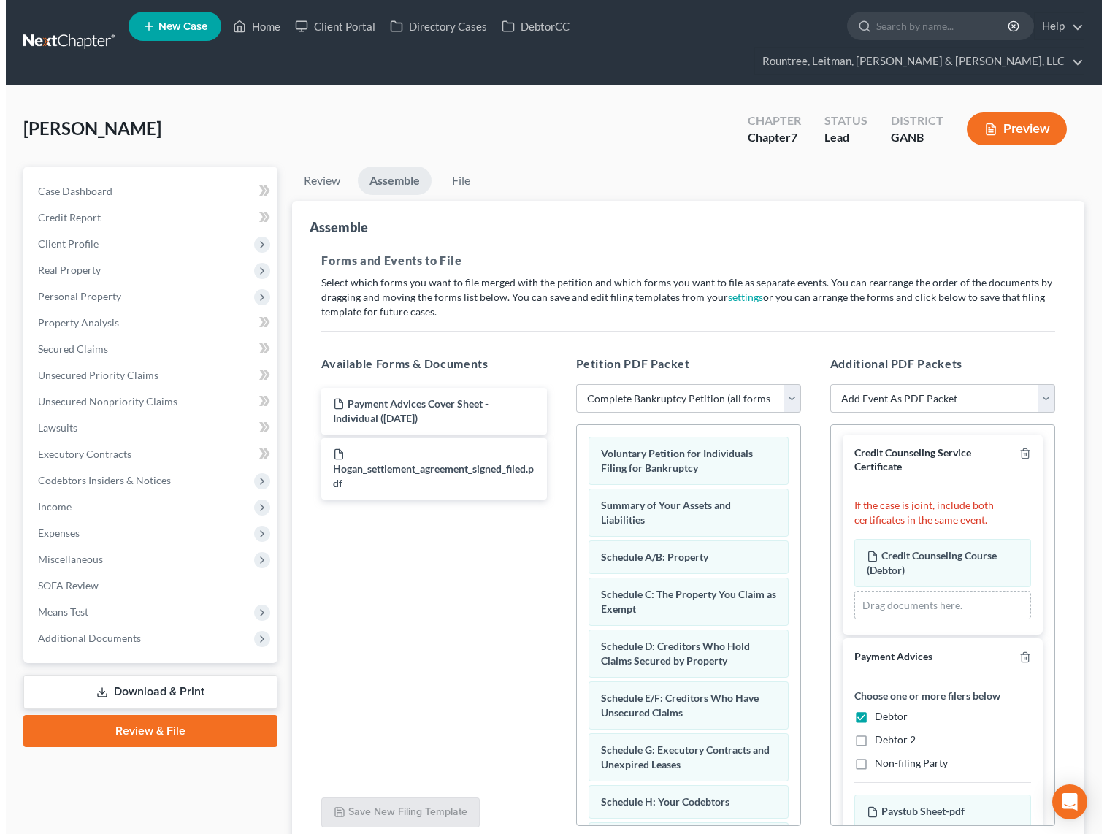
scroll to position [0, 0]
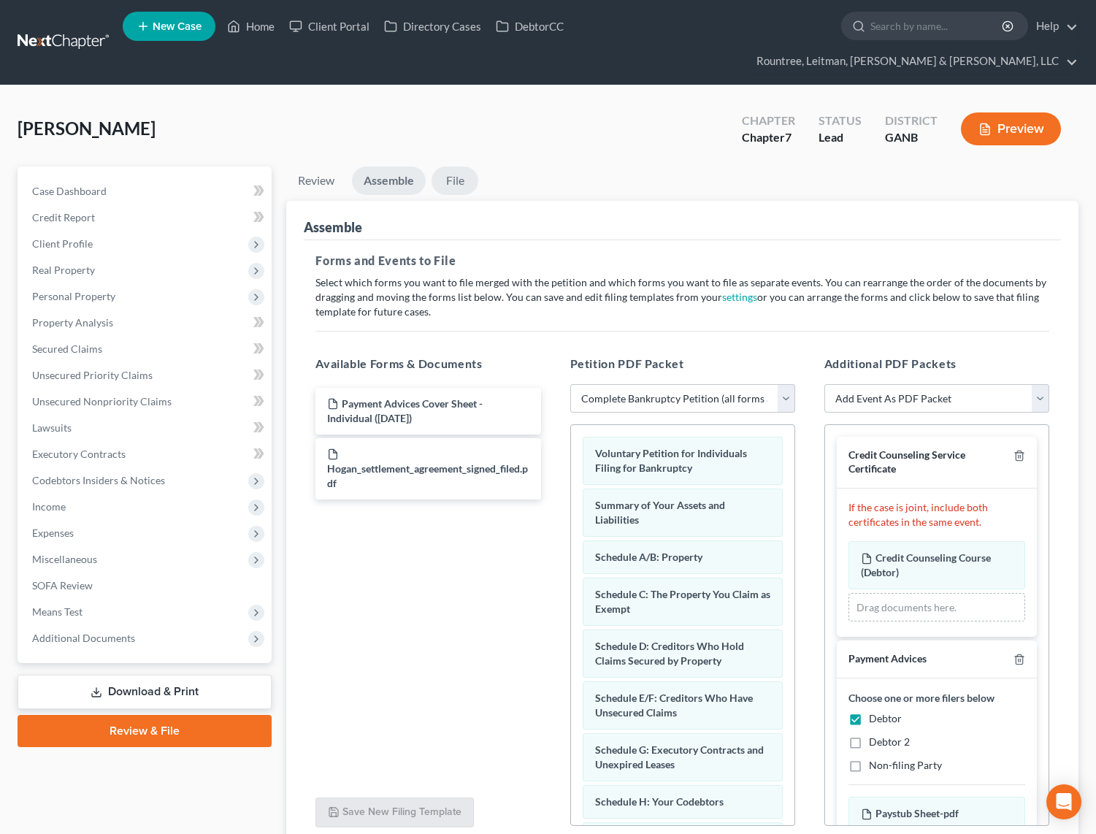
click at [457, 167] on link "File" at bounding box center [455, 181] width 47 height 28
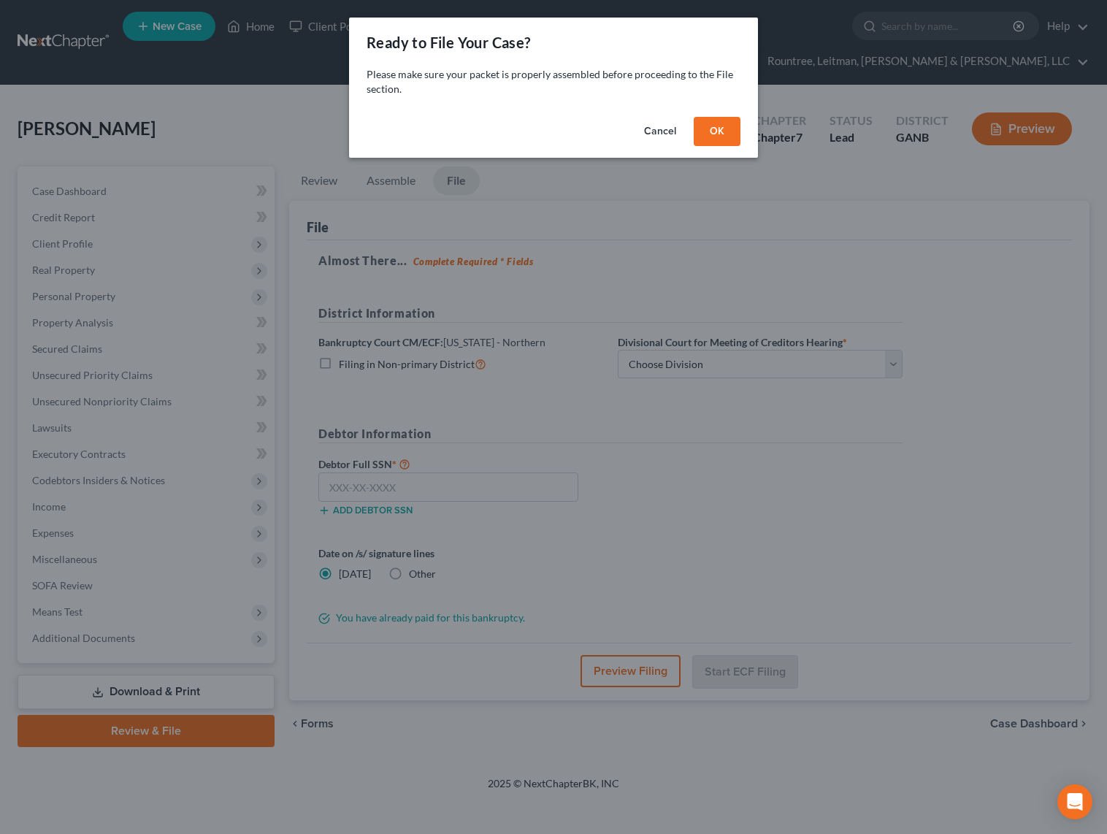
click at [720, 131] on button "OK" at bounding box center [717, 131] width 47 height 29
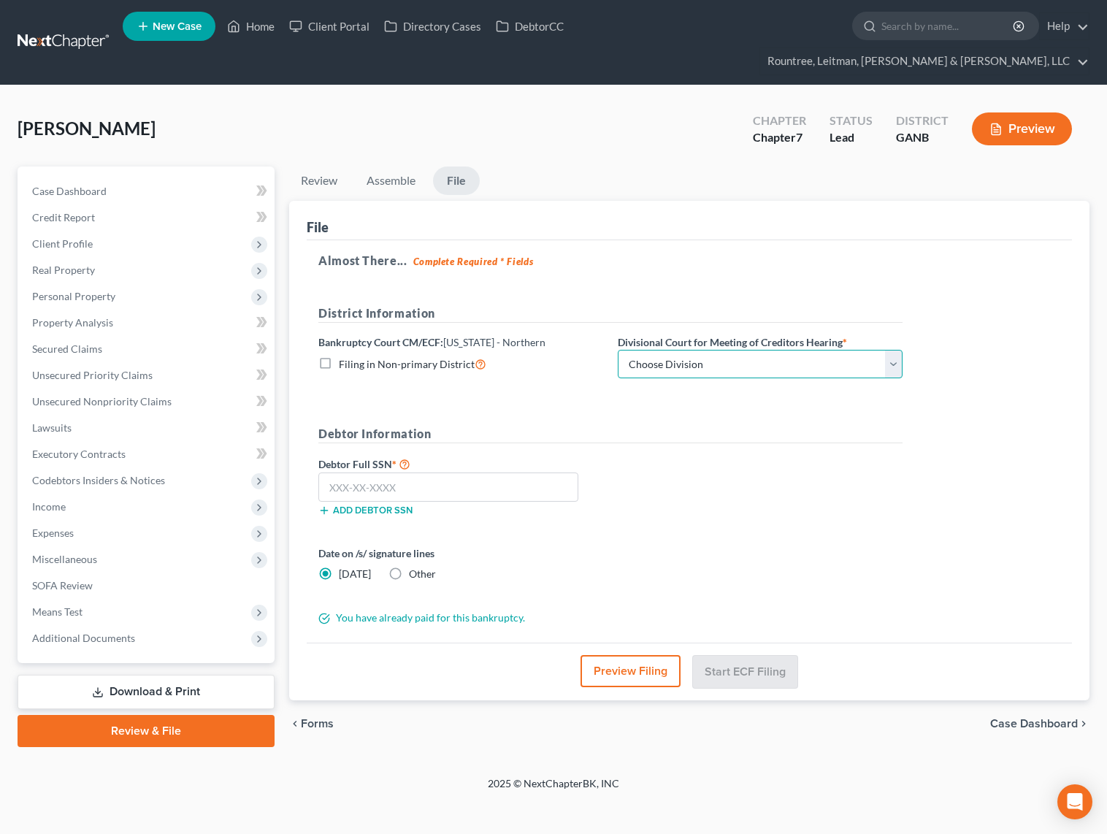
click at [666, 350] on select "Choose Division Atlanta Gainesville Newnan Rome" at bounding box center [760, 364] width 285 height 29
select select "0"
click at [624, 655] on button "Preview Filing" at bounding box center [631, 671] width 100 height 32
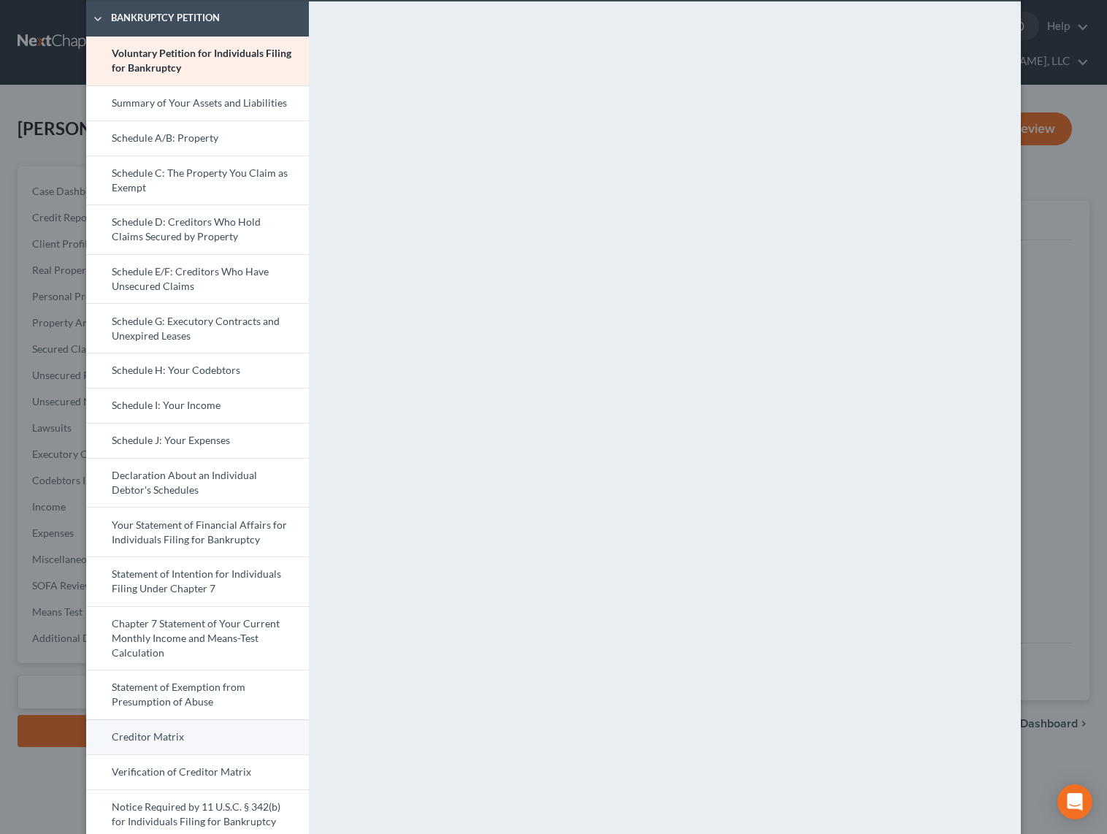
scroll to position [371, 0]
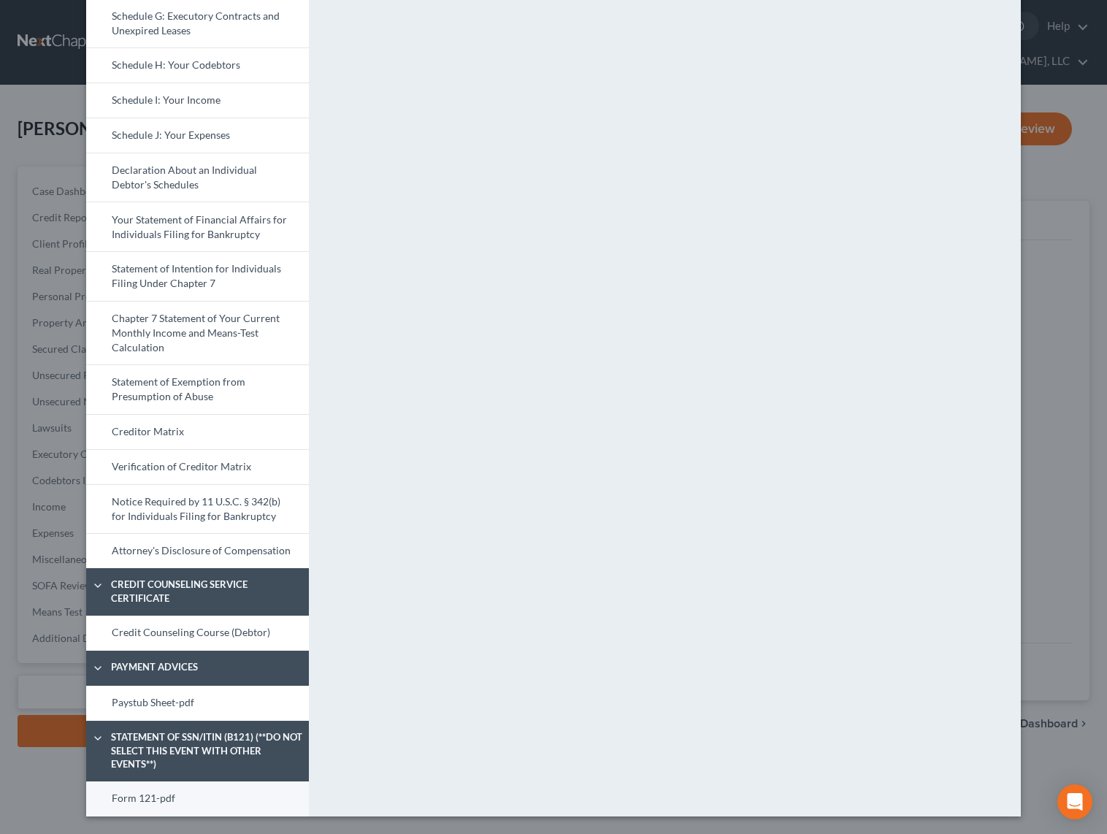
click at [167, 787] on link "Form 121-pdf" at bounding box center [197, 798] width 223 height 35
click at [571, 410] on div "<object ng-attr-data='https://nextchapter-prod.s3.amazonaws.com/uploads/attachm…" at bounding box center [672, 256] width 712 height 1120
click at [121, 706] on link "Paystub Sheet-pdf" at bounding box center [197, 703] width 223 height 35
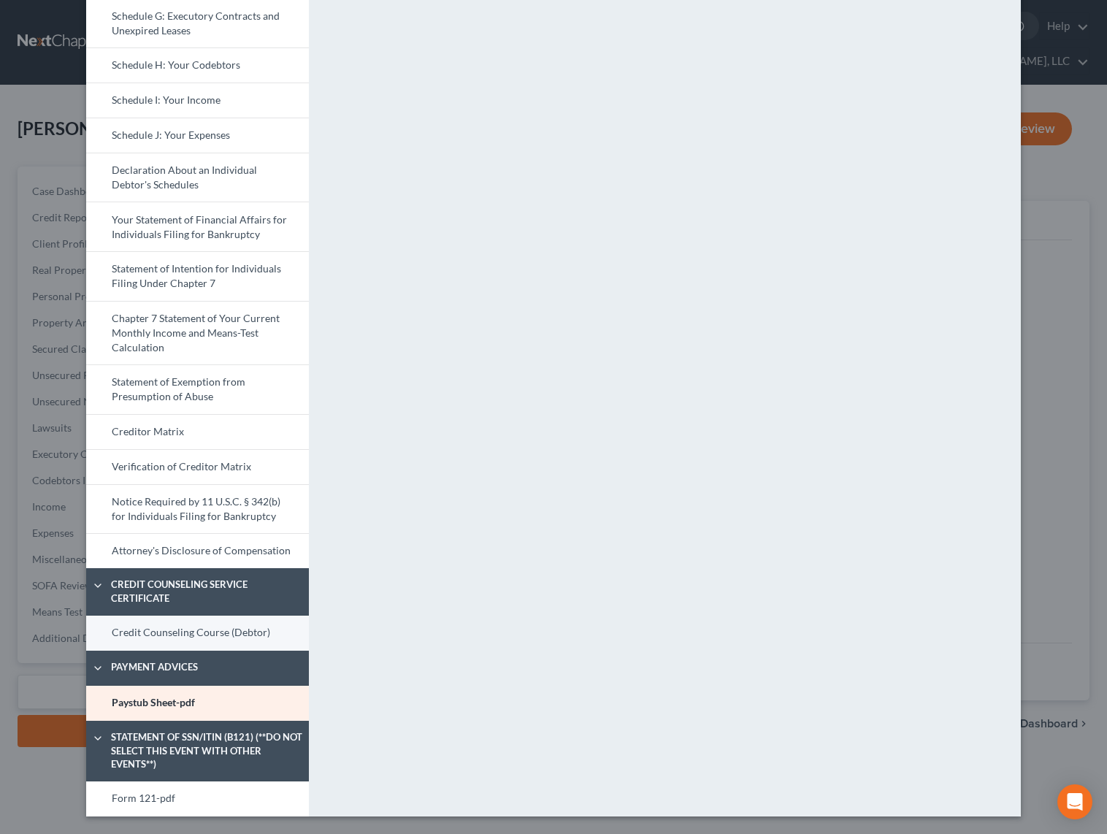
click at [166, 631] on link "Credit Counseling Course (Debtor)" at bounding box center [197, 633] width 223 height 35
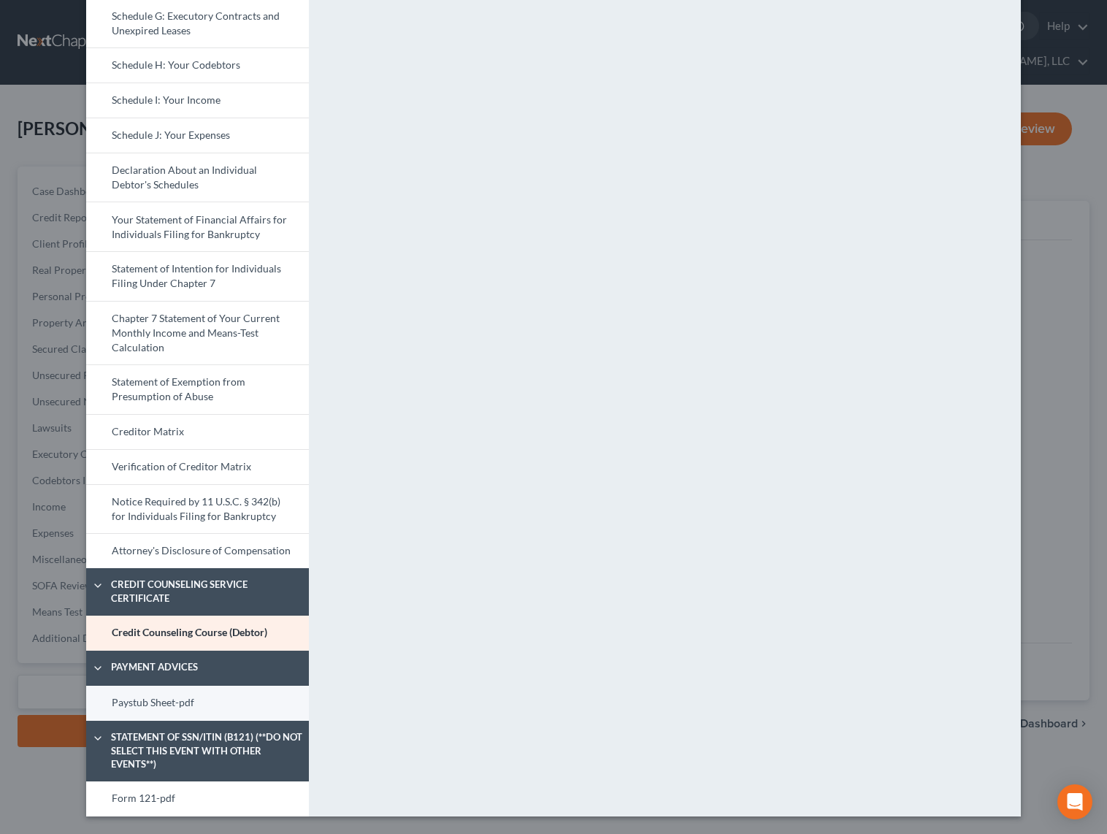
click at [175, 690] on link "Paystub Sheet-pdf" at bounding box center [197, 703] width 223 height 35
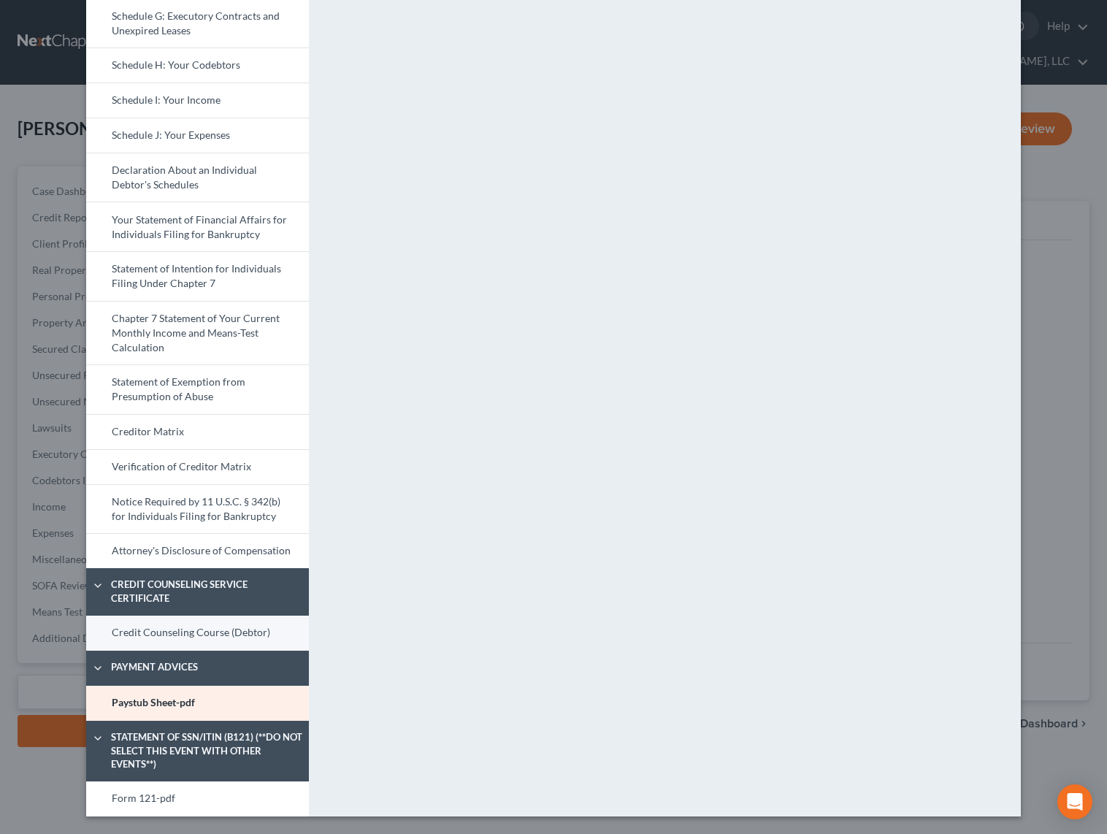
click at [179, 636] on link "Credit Counseling Course (Debtor)" at bounding box center [197, 633] width 223 height 35
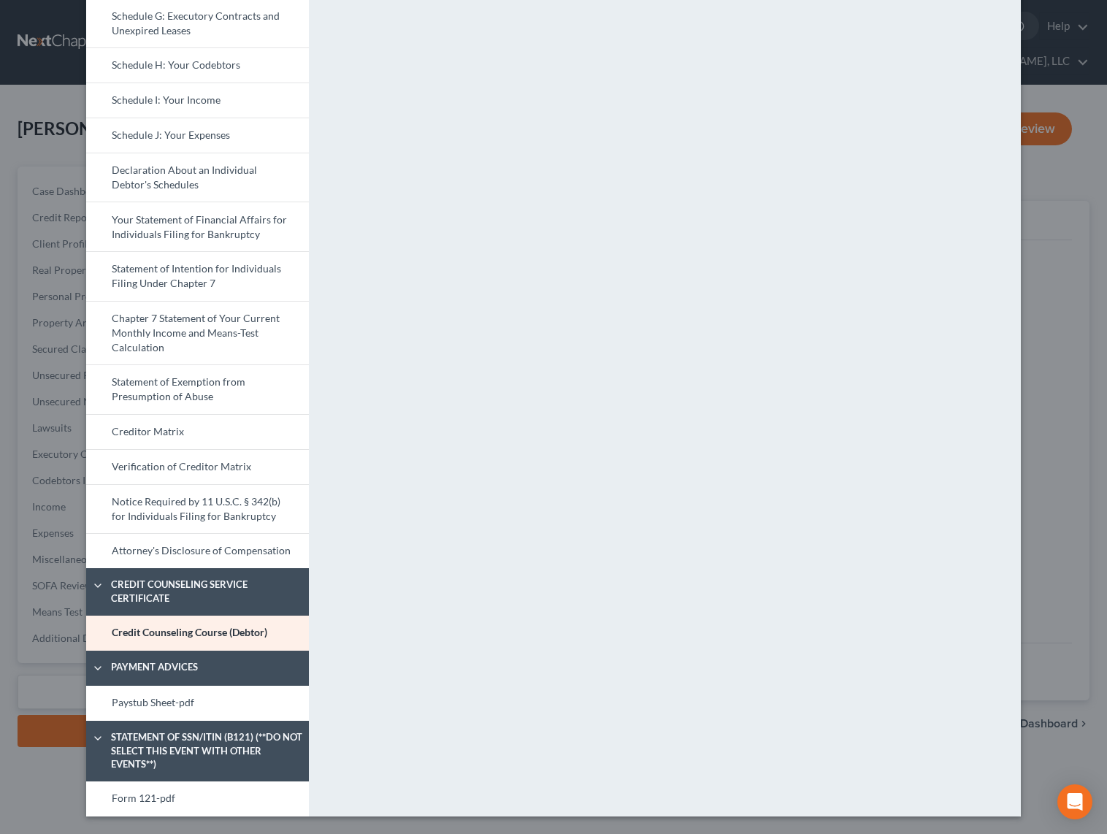
scroll to position [0, 0]
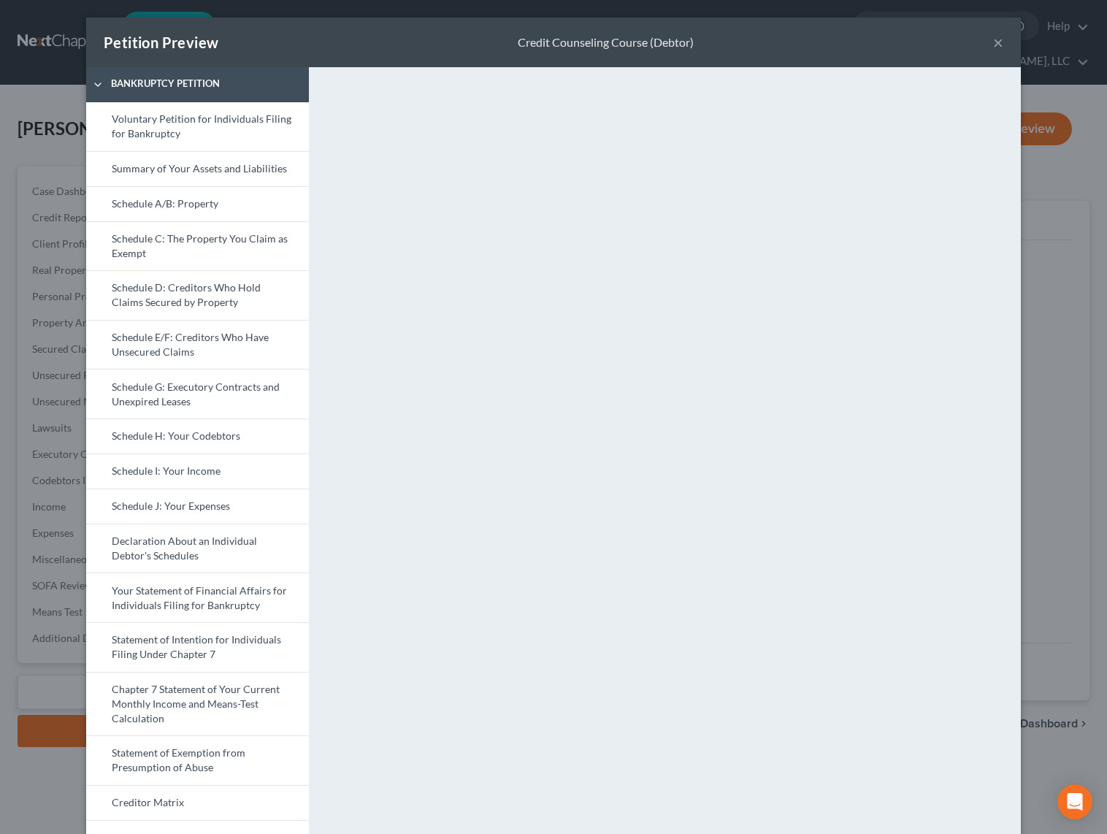
click at [995, 44] on button "×" at bounding box center [998, 43] width 10 height 18
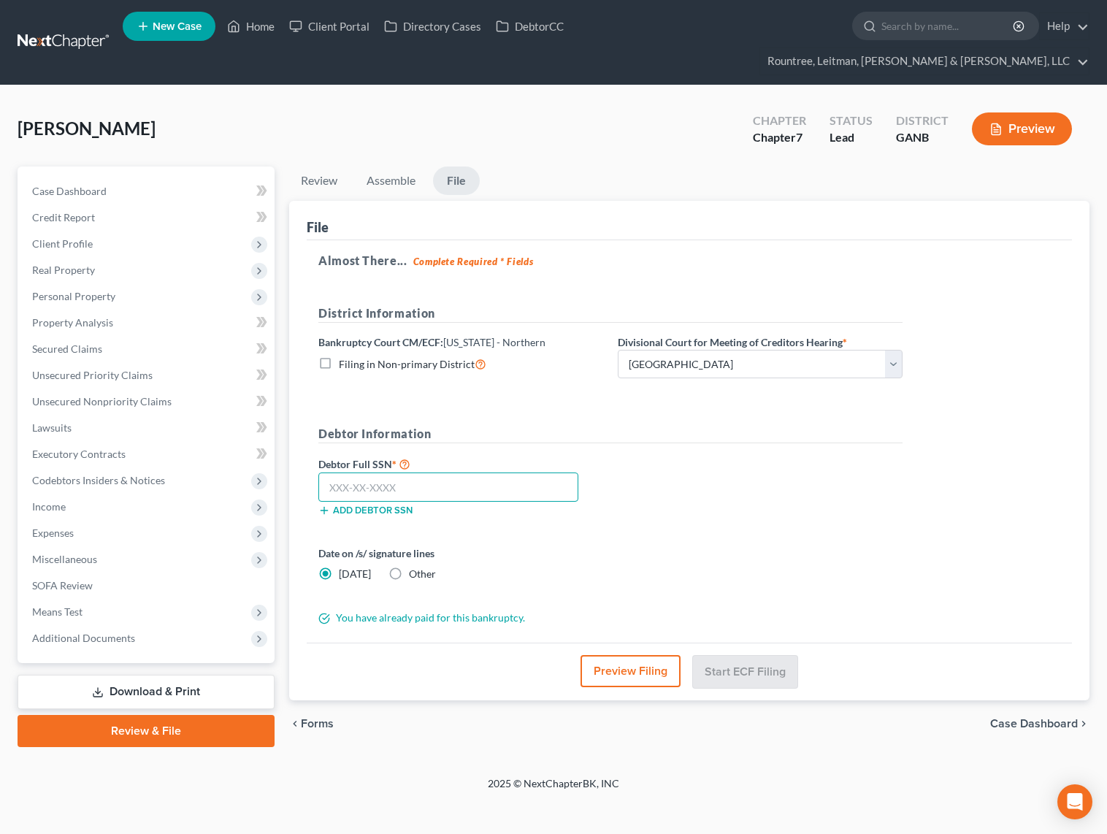
click at [391, 472] on input "text" at bounding box center [448, 486] width 260 height 29
paste input "260-43-5560"
type input "260-43-5560"
click at [602, 397] on form "District Information Bankruptcy Court CM/ECF: Georgia - Northern Filing in Non-…" at bounding box center [610, 465] width 584 height 321
click at [992, 123] on icon "button" at bounding box center [996, 129] width 13 height 13
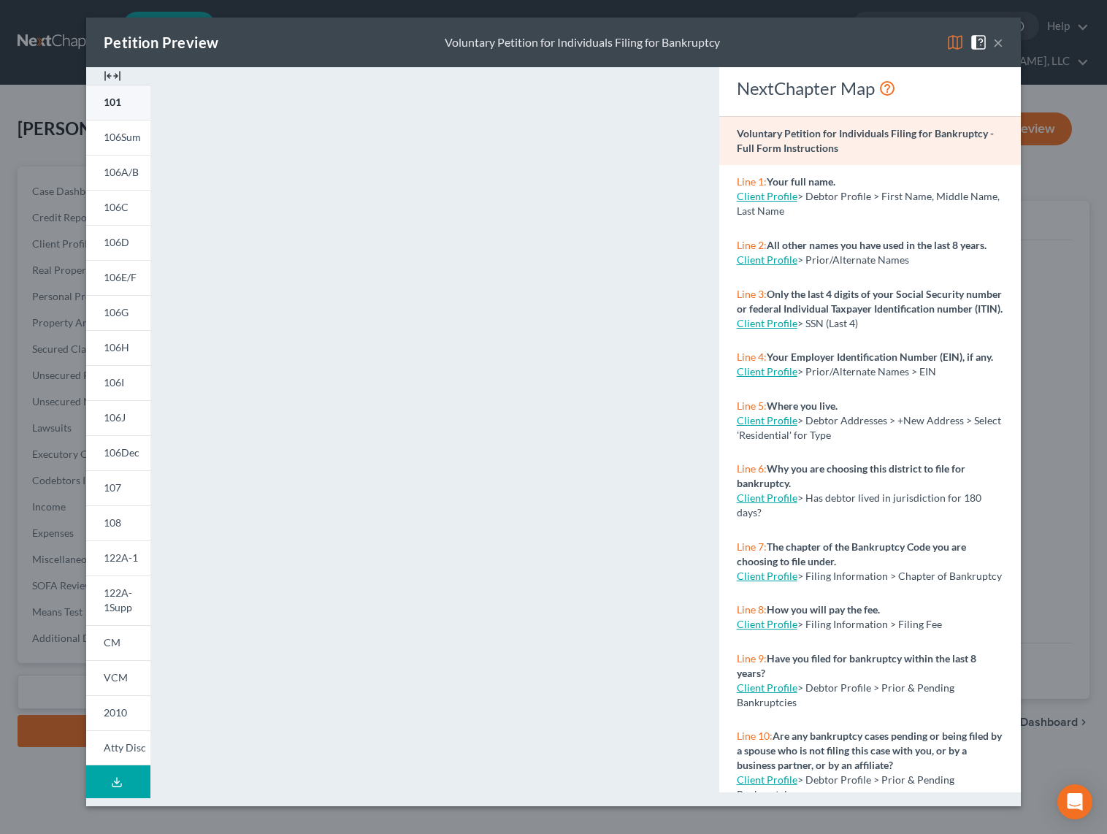
click at [106, 96] on span "101" at bounding box center [113, 102] width 18 height 12
click at [1005, 47] on div "Petition Preview Voluntary Petition for Individuals Filing for Bankruptcy ×" at bounding box center [553, 43] width 935 height 50
click at [1000, 47] on button "×" at bounding box center [998, 43] width 10 height 18
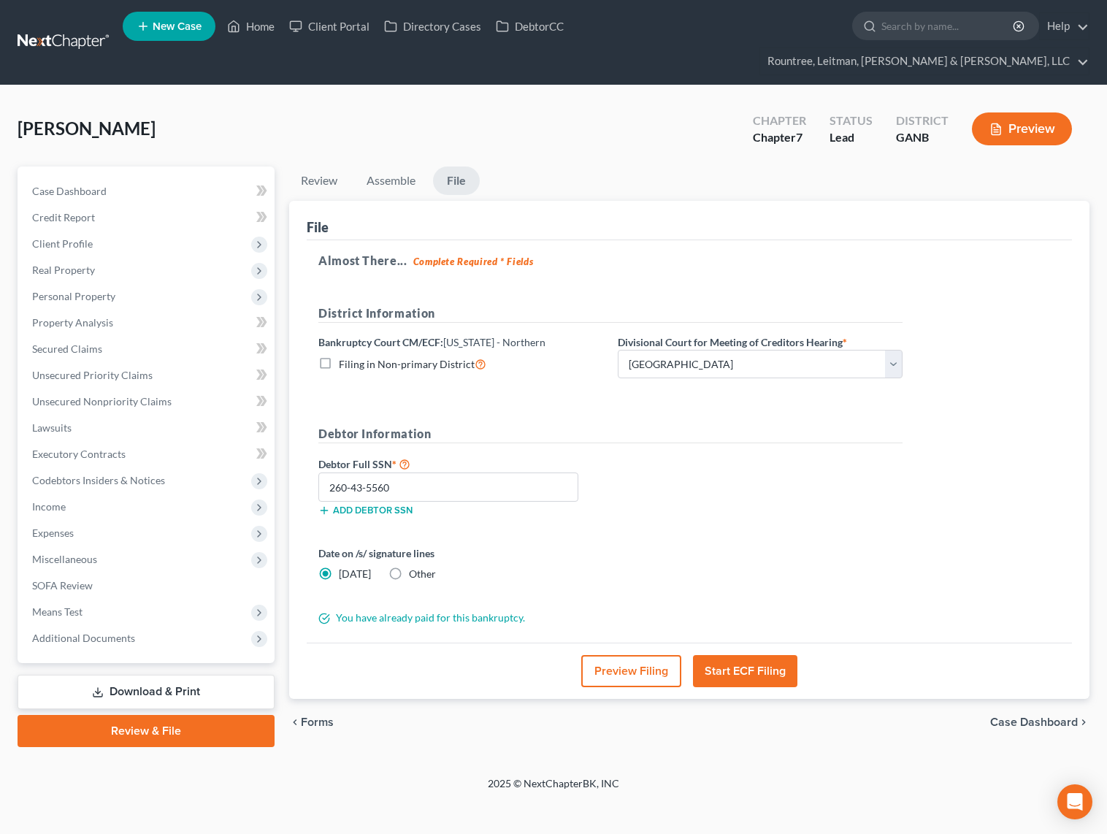
click at [749, 655] on button "Start ECF Filing" at bounding box center [745, 671] width 104 height 32
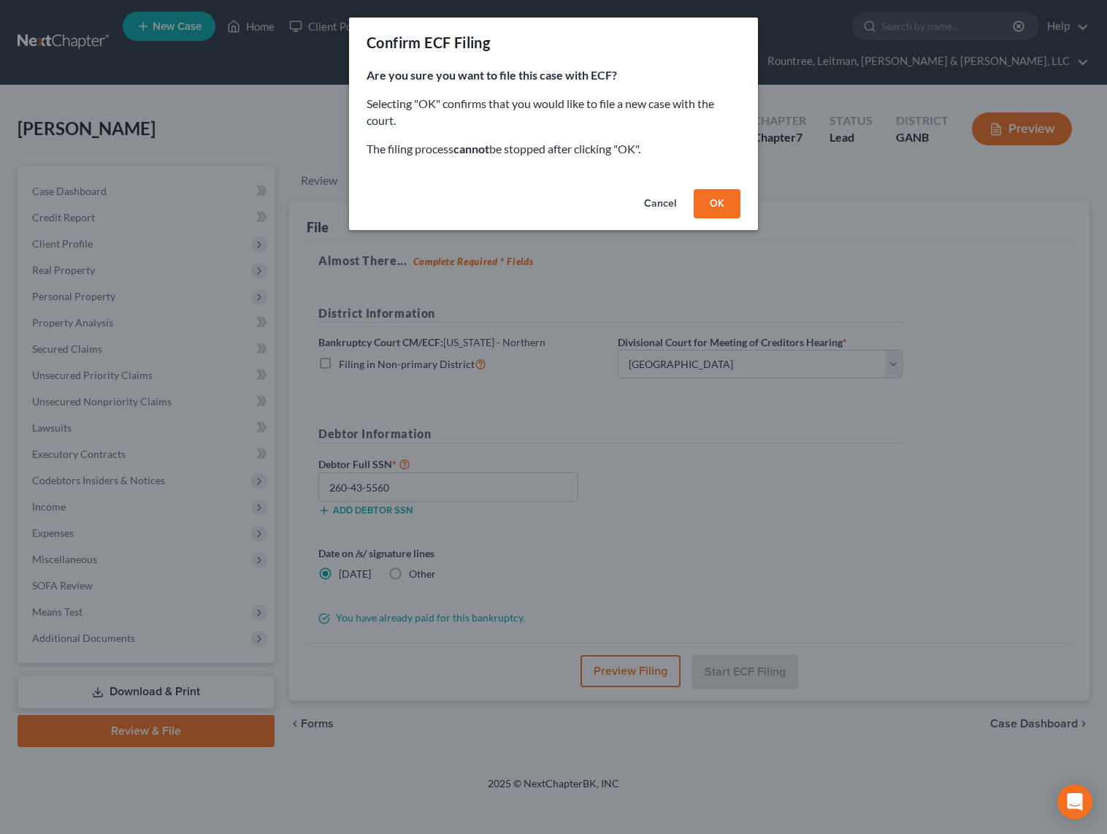
click at [711, 198] on button "OK" at bounding box center [717, 203] width 47 height 29
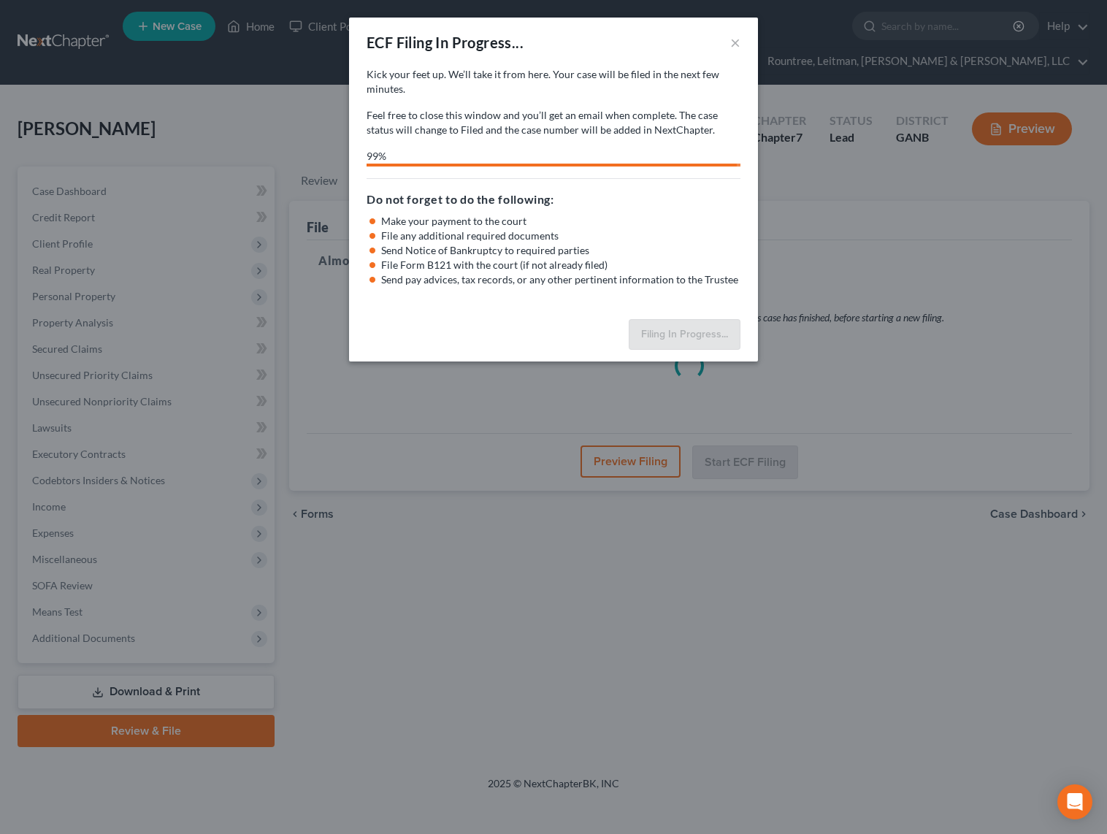
select select "0"
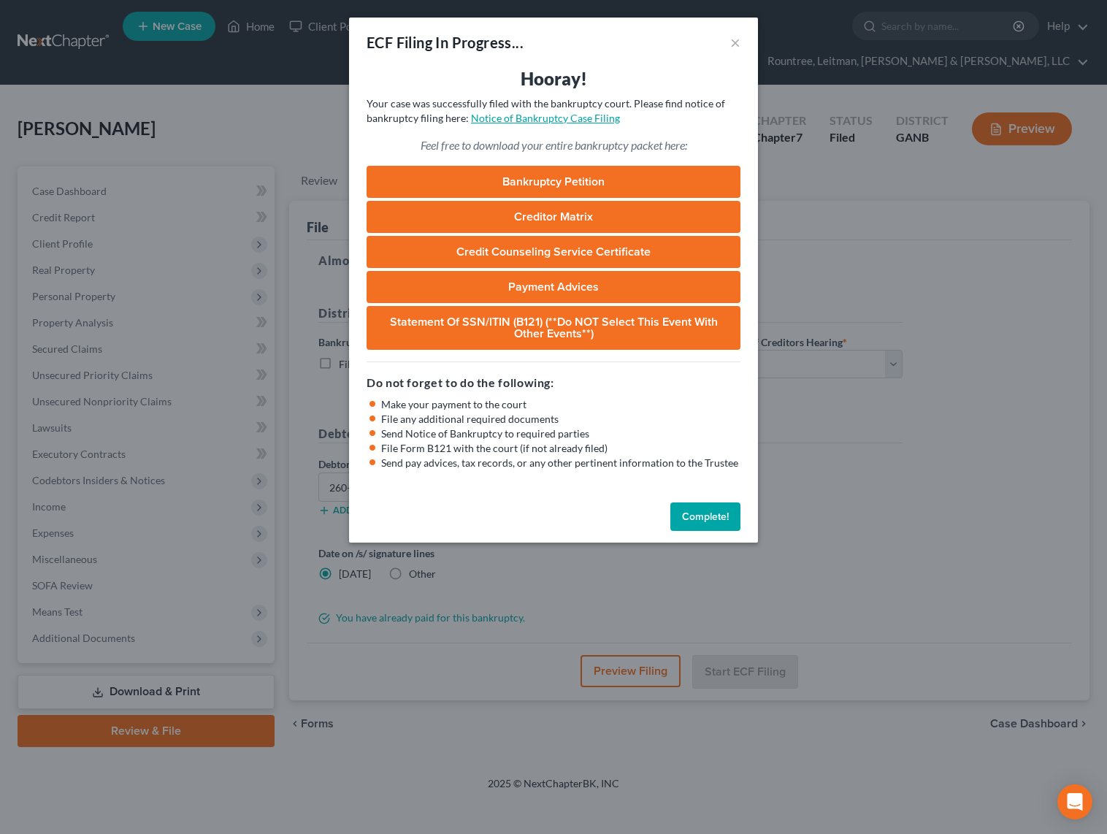
click at [593, 123] on link "Notice of Bankruptcy Case Filing" at bounding box center [545, 118] width 149 height 12
click at [559, 117] on link "Notice of Bankruptcy Case Filing" at bounding box center [545, 118] width 149 height 12
click at [703, 516] on button "Complete!" at bounding box center [705, 516] width 70 height 29
